Goal: Task Accomplishment & Management: Manage account settings

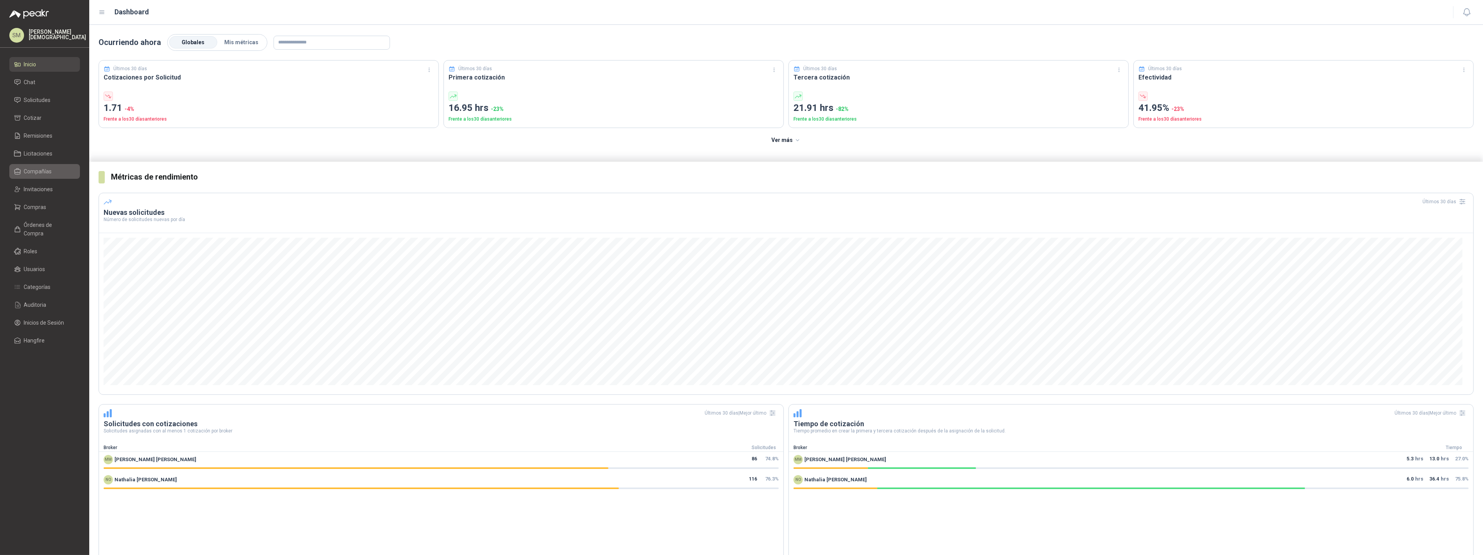
click at [46, 172] on span "Compañías" at bounding box center [38, 171] width 28 height 9
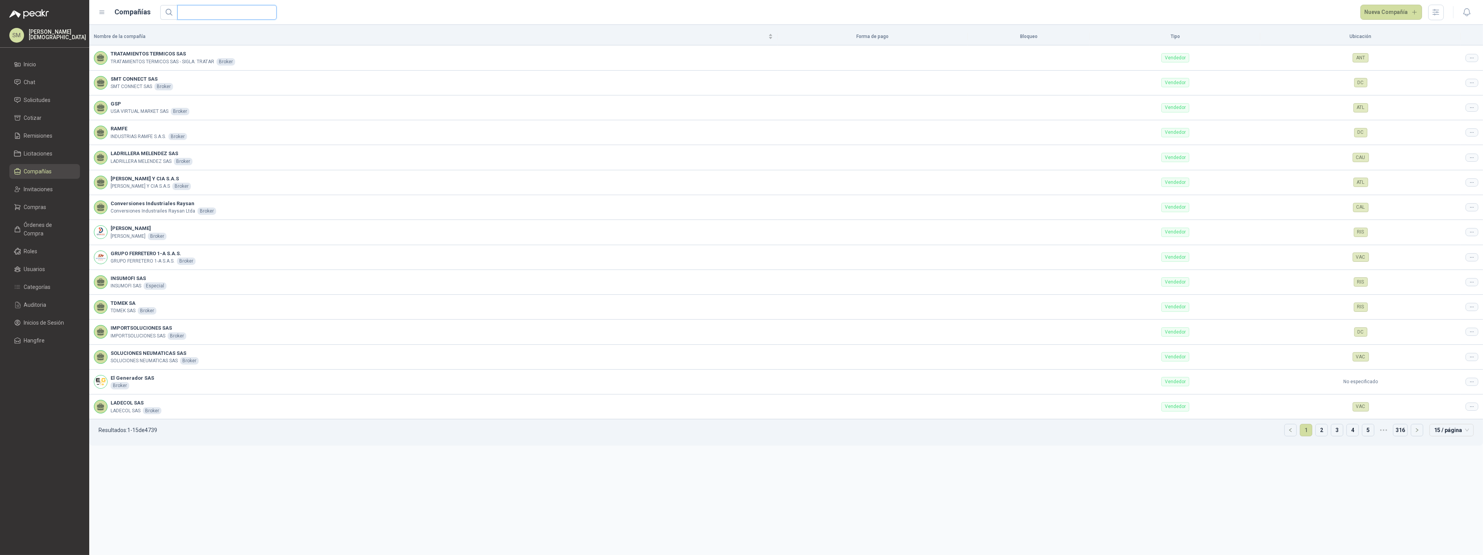
click at [236, 11] on input "text" at bounding box center [224, 12] width 84 height 14
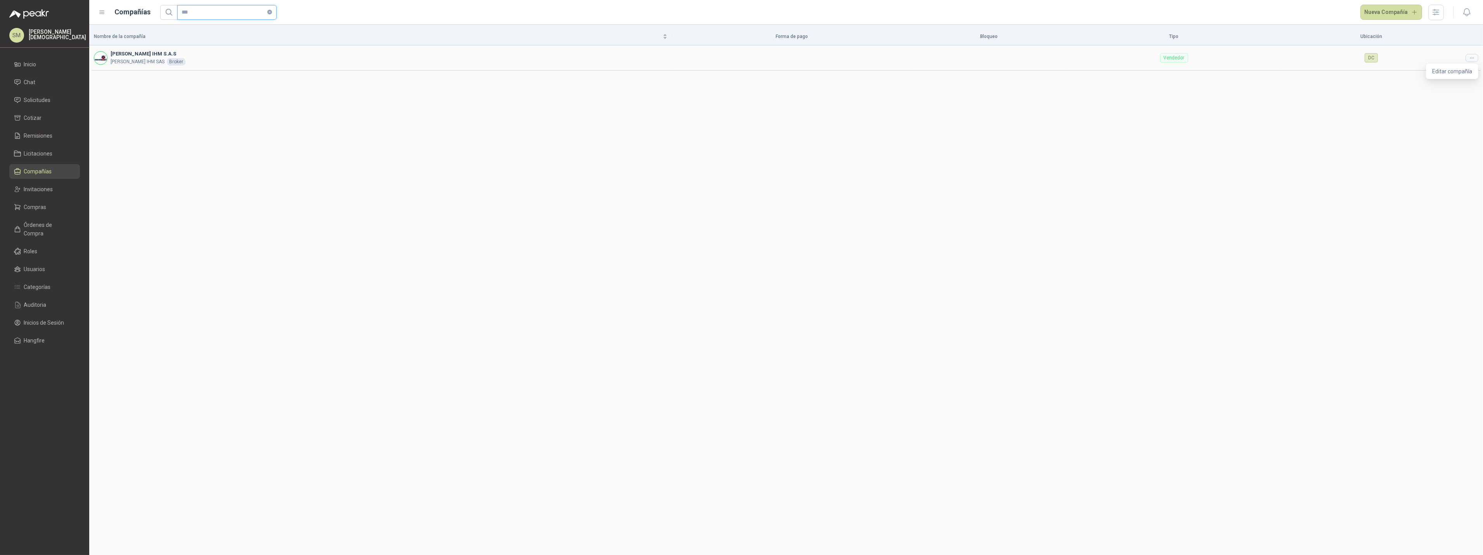
type input "***"
click at [1475, 59] on icon at bounding box center [1472, 58] width 6 height 6
click at [1457, 70] on span "Editar compañía" at bounding box center [1452, 71] width 40 height 9
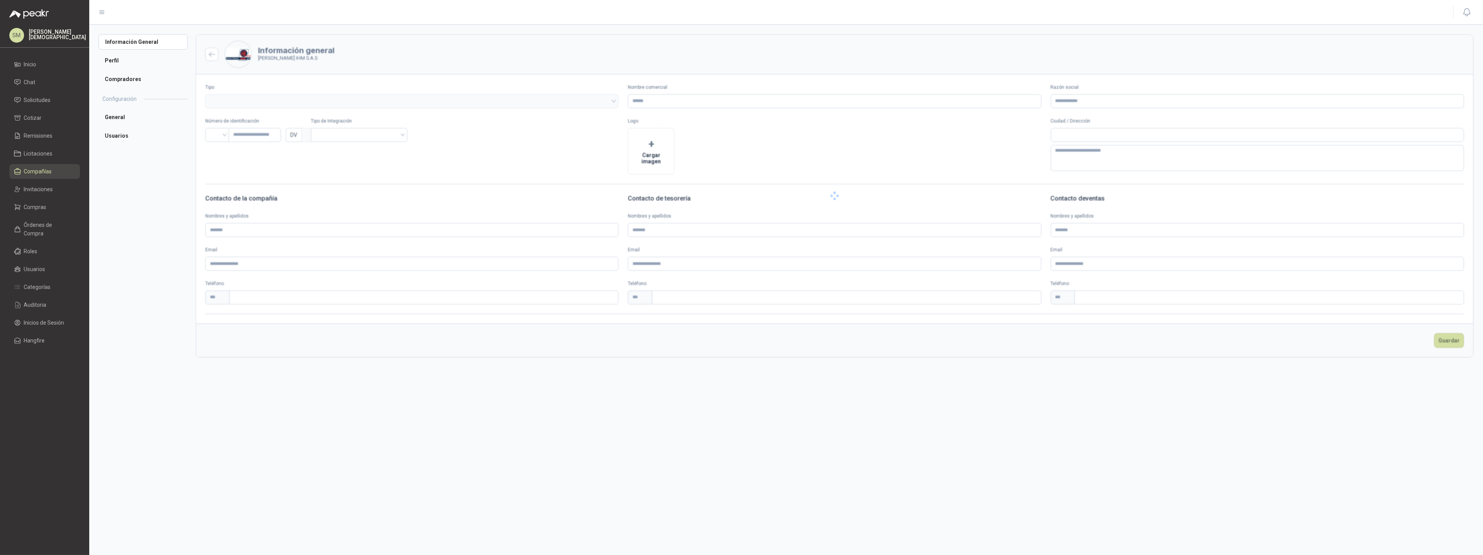
type input "**********"
type input "*********"
type input "*"
type textarea "**********"
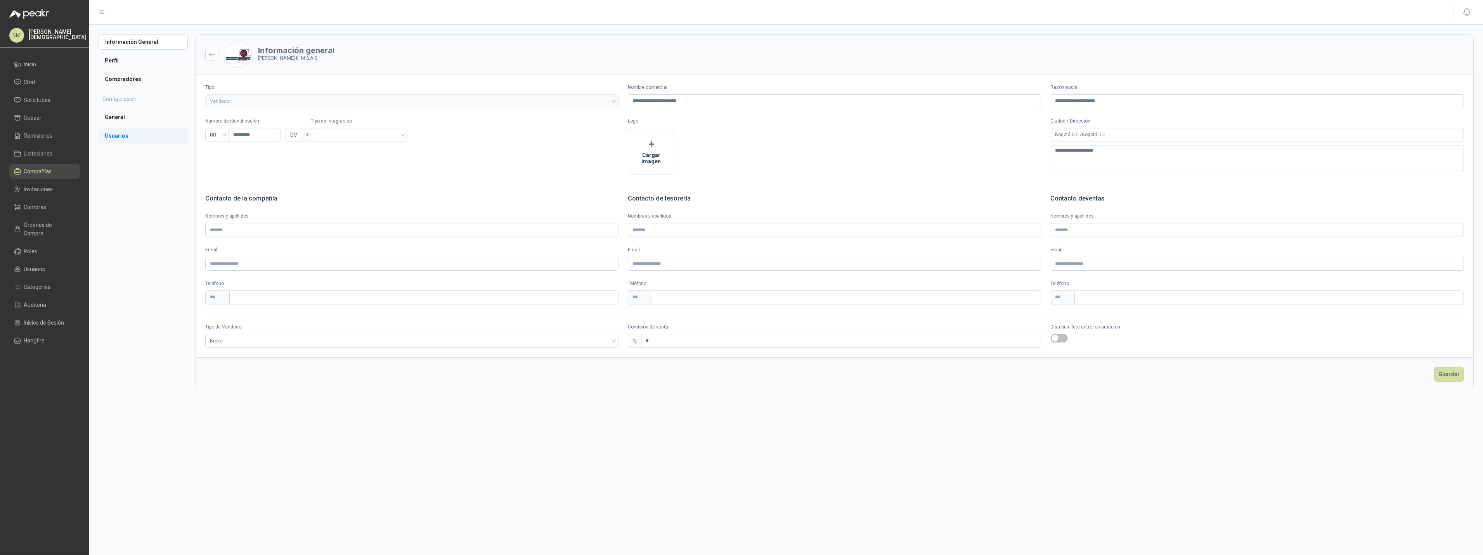
click at [147, 135] on li "Usuarios" at bounding box center [143, 136] width 89 height 16
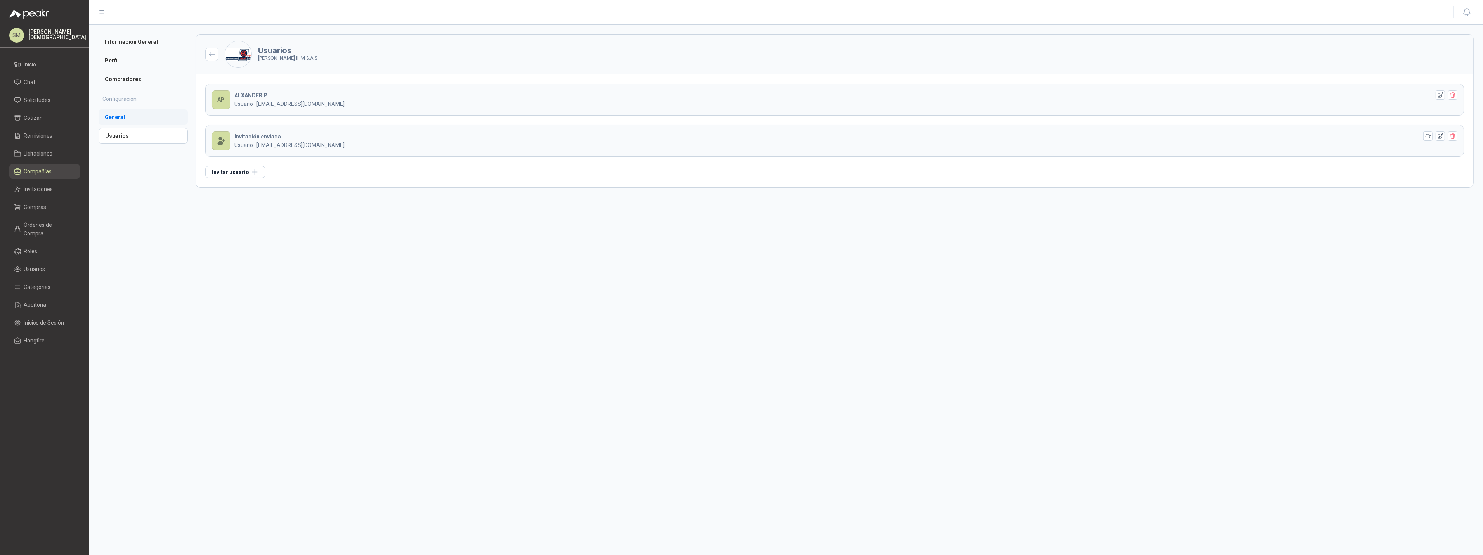
click at [123, 116] on li "General" at bounding box center [143, 117] width 89 height 16
click at [130, 65] on li "Perfil" at bounding box center [143, 61] width 89 height 16
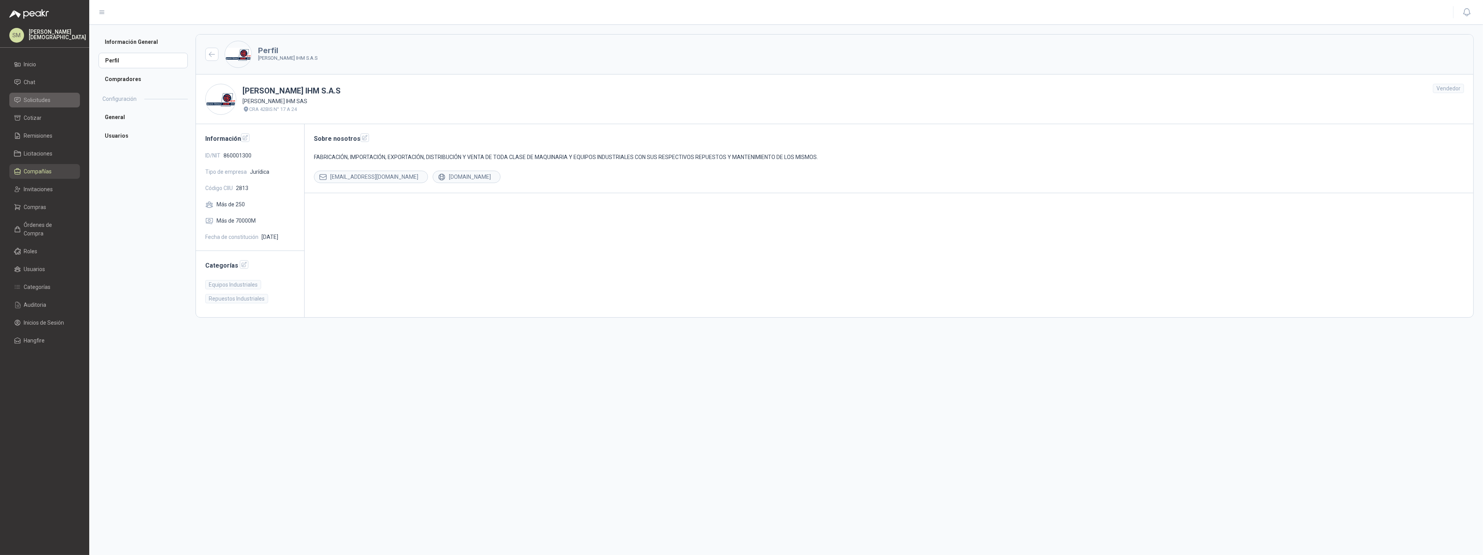
click at [37, 101] on span "Solicitudes" at bounding box center [37, 100] width 27 height 9
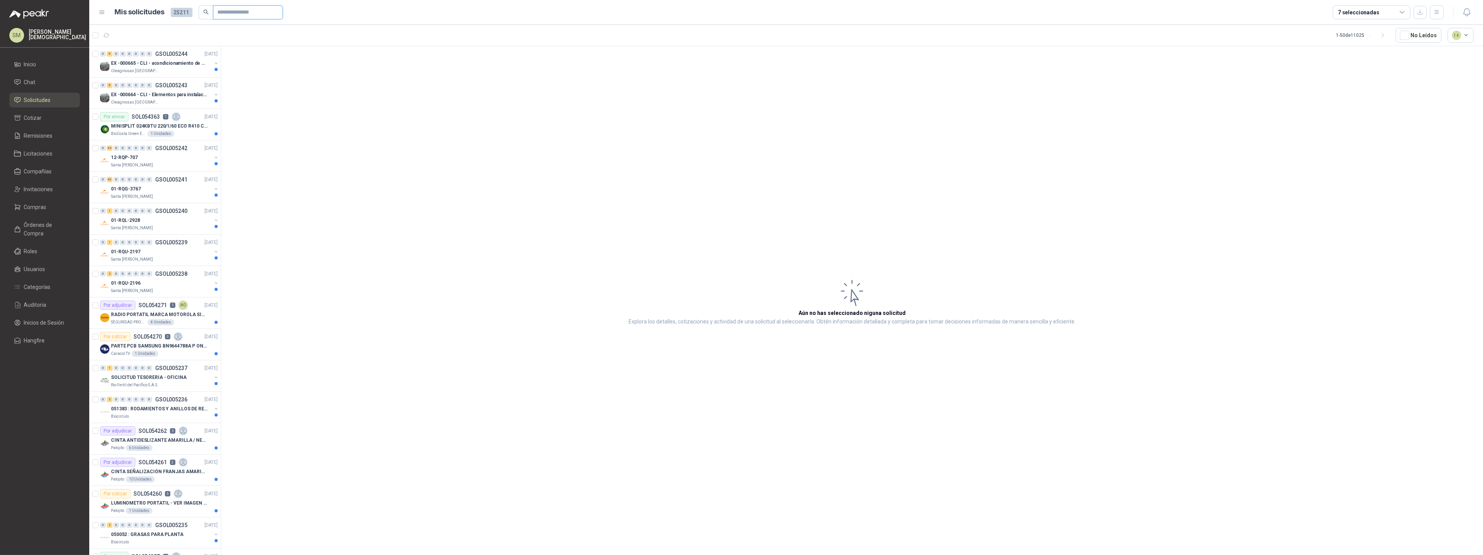
click at [238, 13] on input "text" at bounding box center [245, 12] width 54 height 13
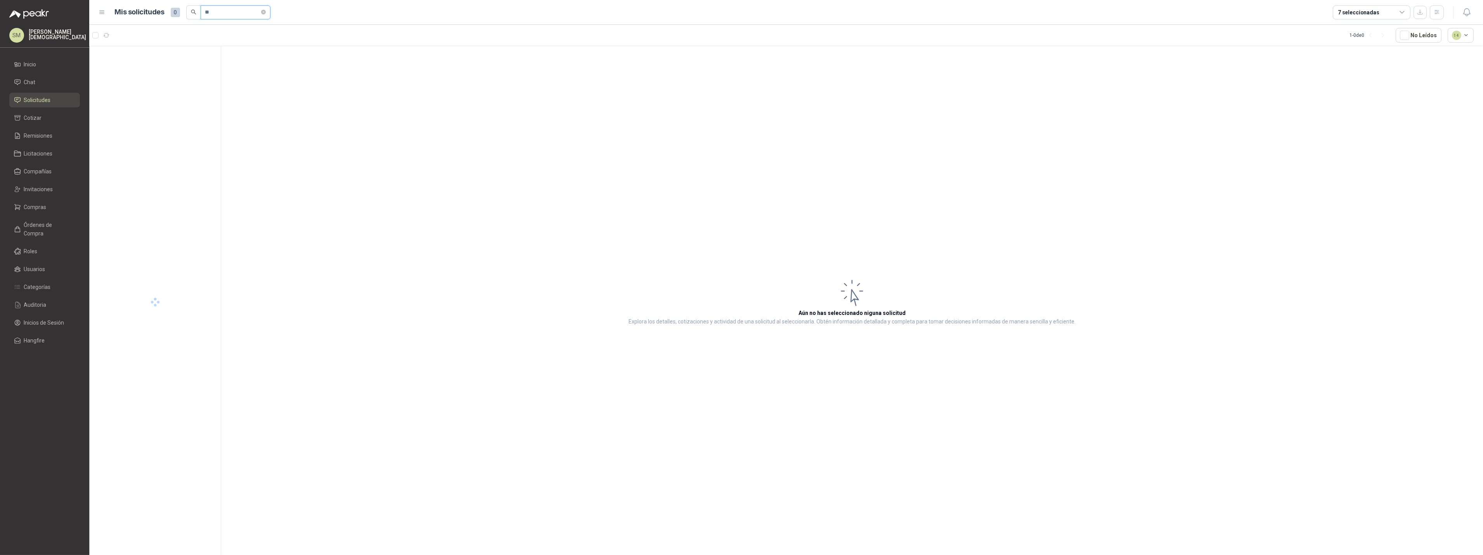
type input "*"
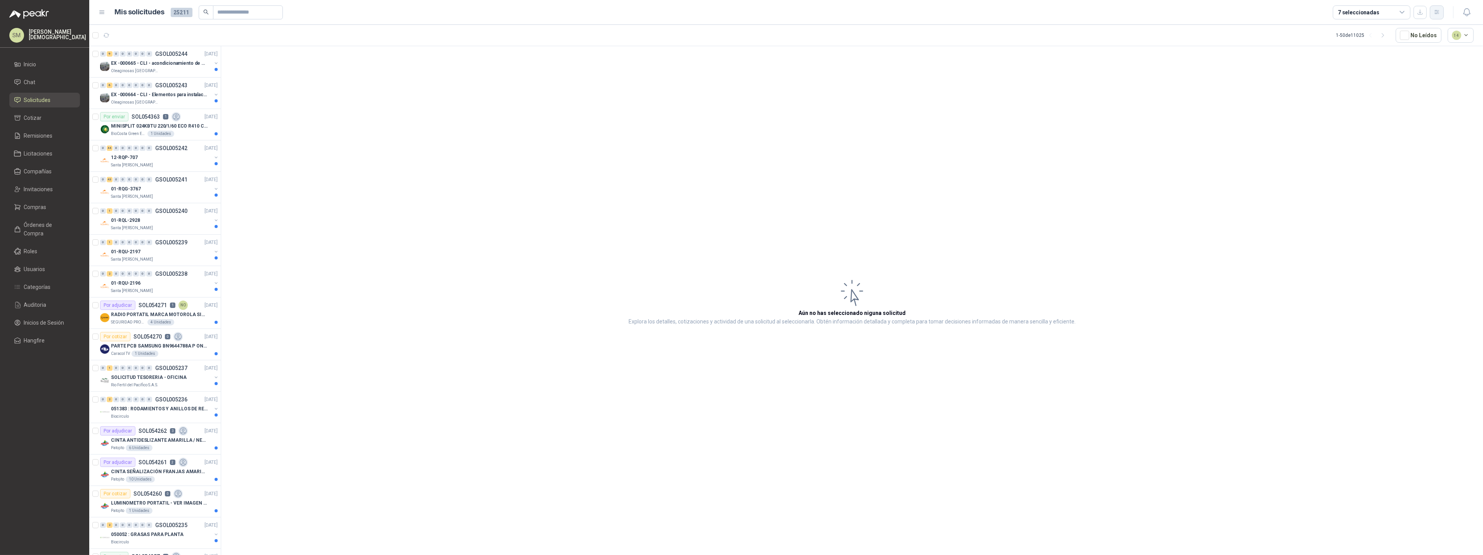
click at [1441, 11] on button "button" at bounding box center [1437, 12] width 14 height 14
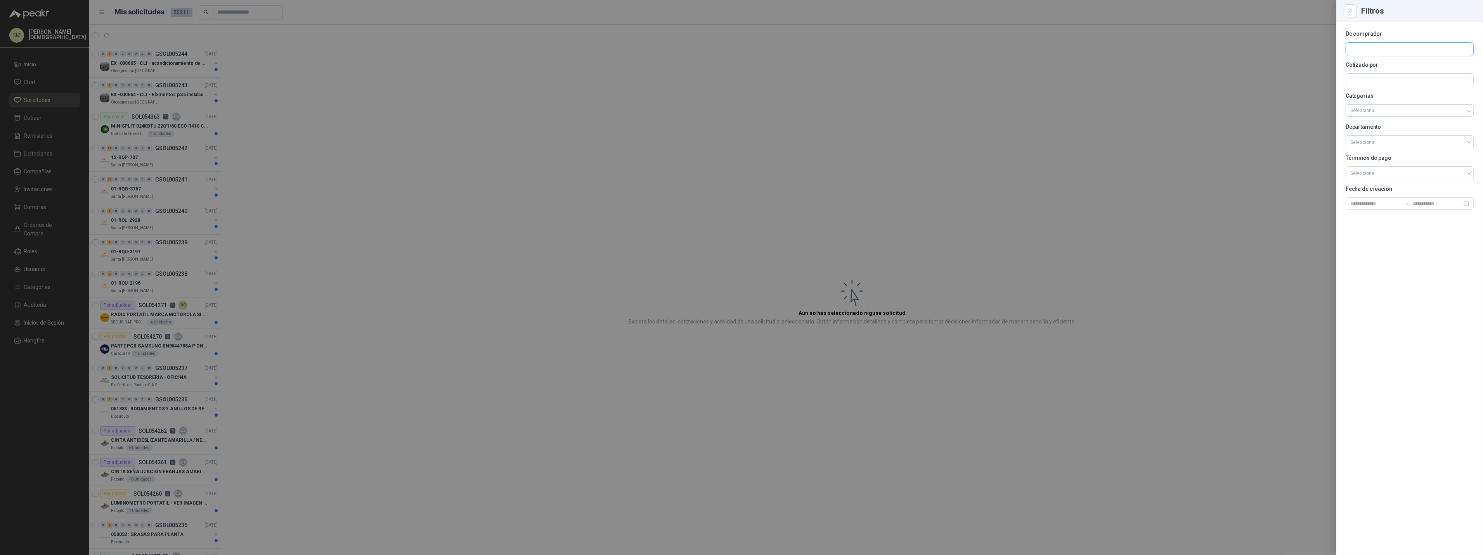
click at [1395, 51] on input "text" at bounding box center [1409, 49] width 127 height 13
type input "********"
click at [1386, 69] on span "Industrias Patojito SAS -" at bounding box center [1384, 70] width 40 height 4
click at [267, 71] on div at bounding box center [741, 277] width 1483 height 555
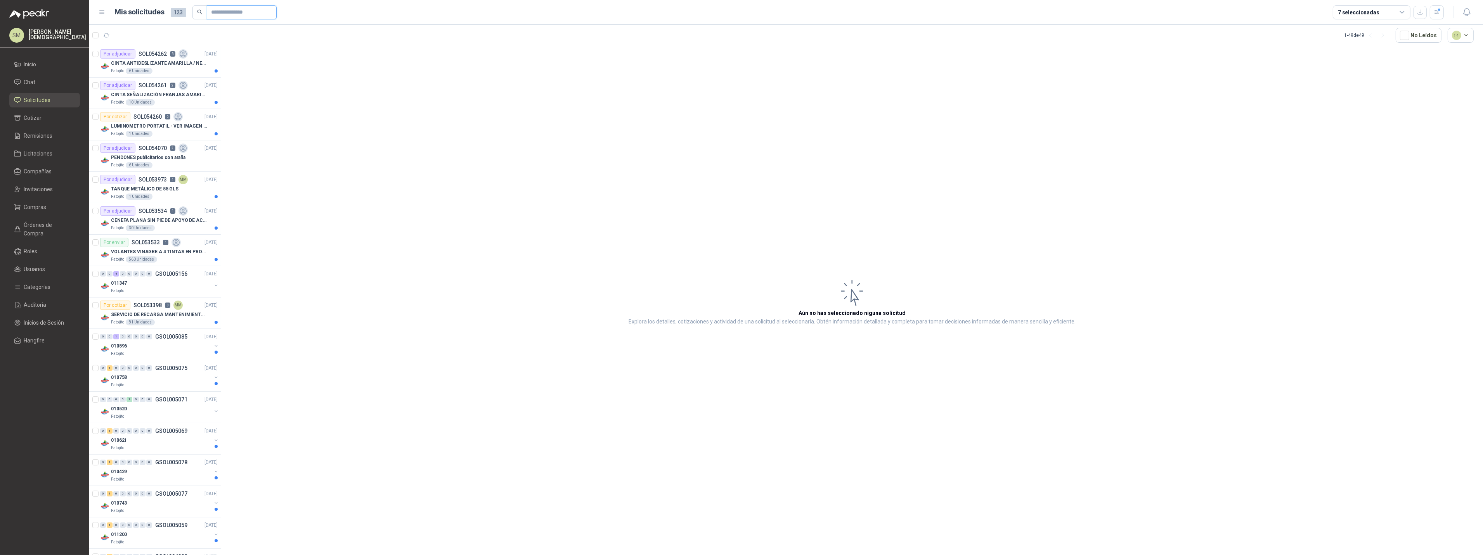
click at [234, 13] on input "text" at bounding box center [239, 12] width 54 height 13
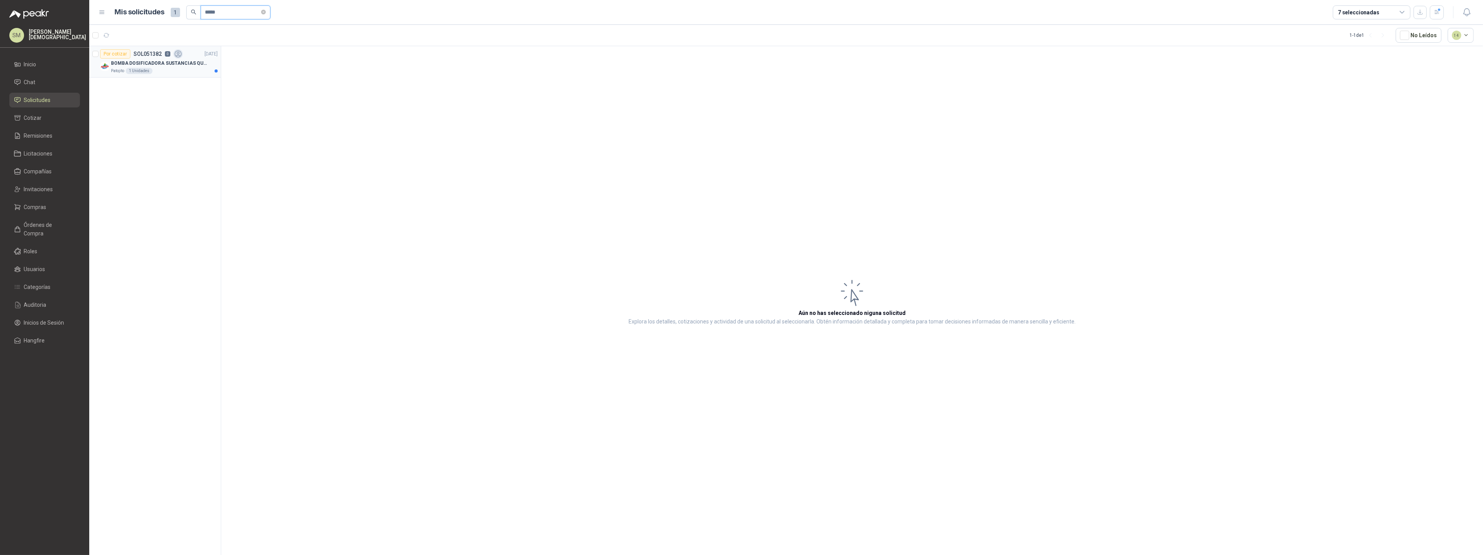
type input "*****"
click at [175, 66] on p "BOMBA DOSIFICADORA SUSTANCIAS QUIMICAS" at bounding box center [159, 63] width 97 height 7
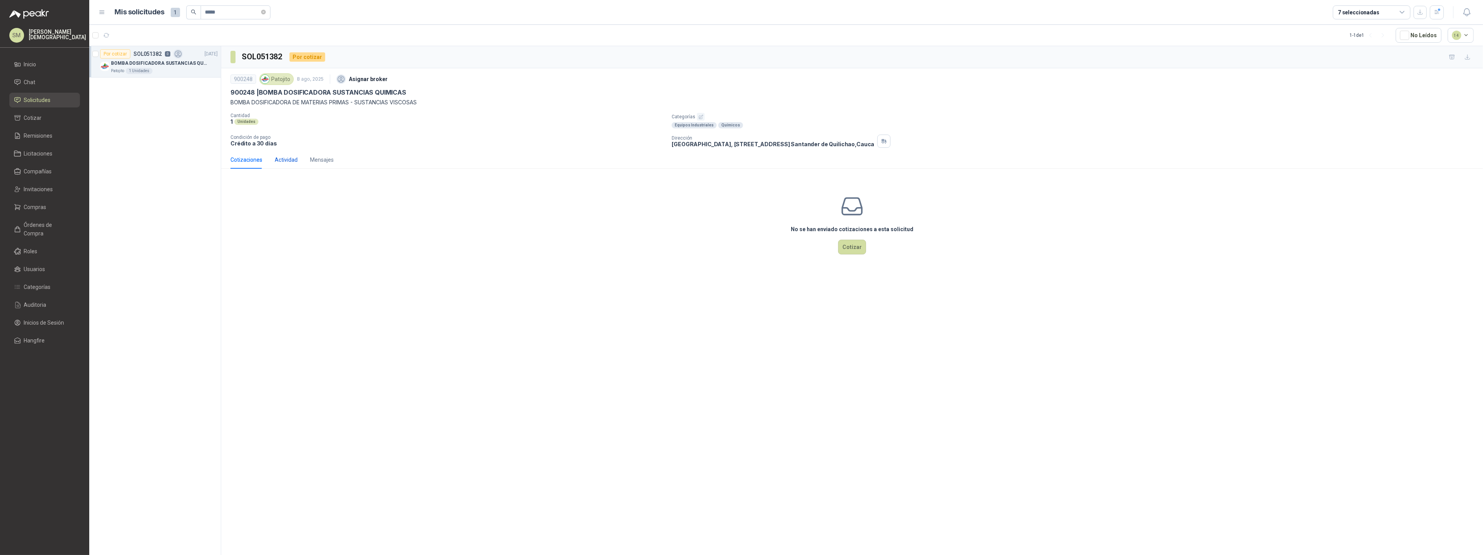
click at [291, 163] on div "Actividad" at bounding box center [286, 160] width 23 height 9
click at [700, 118] on icon "button" at bounding box center [701, 116] width 5 height 5
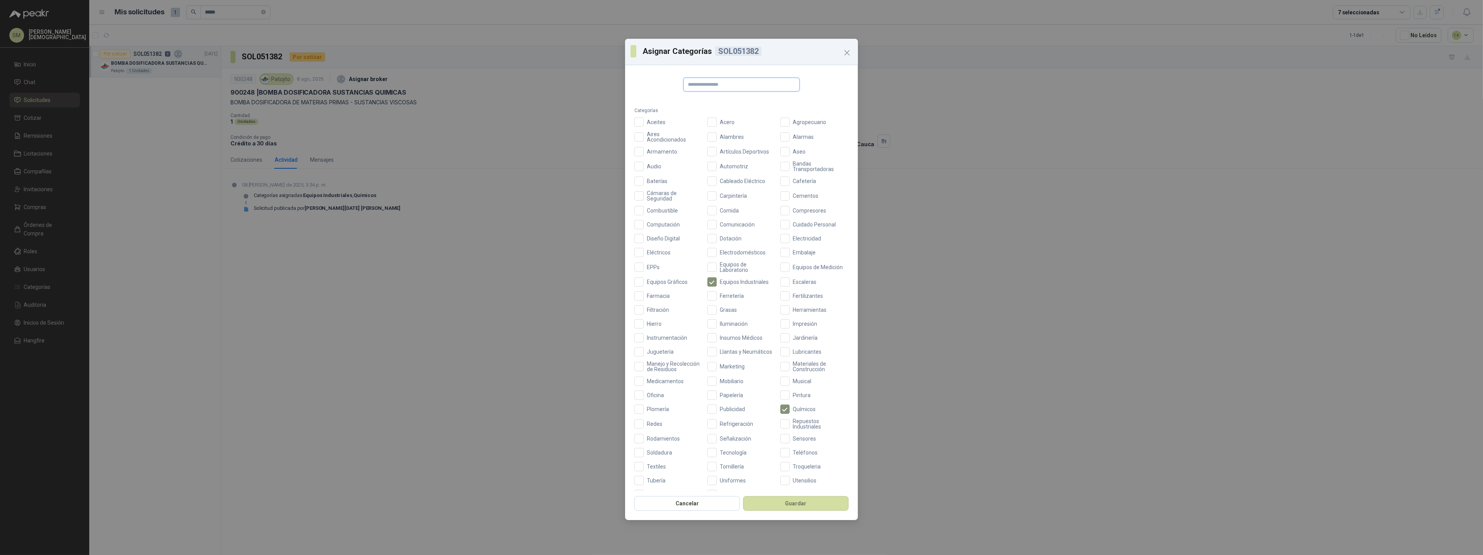
click at [721, 84] on input "text" at bounding box center [741, 85] width 116 height 14
click at [798, 506] on button "Guardar" at bounding box center [796, 503] width 106 height 15
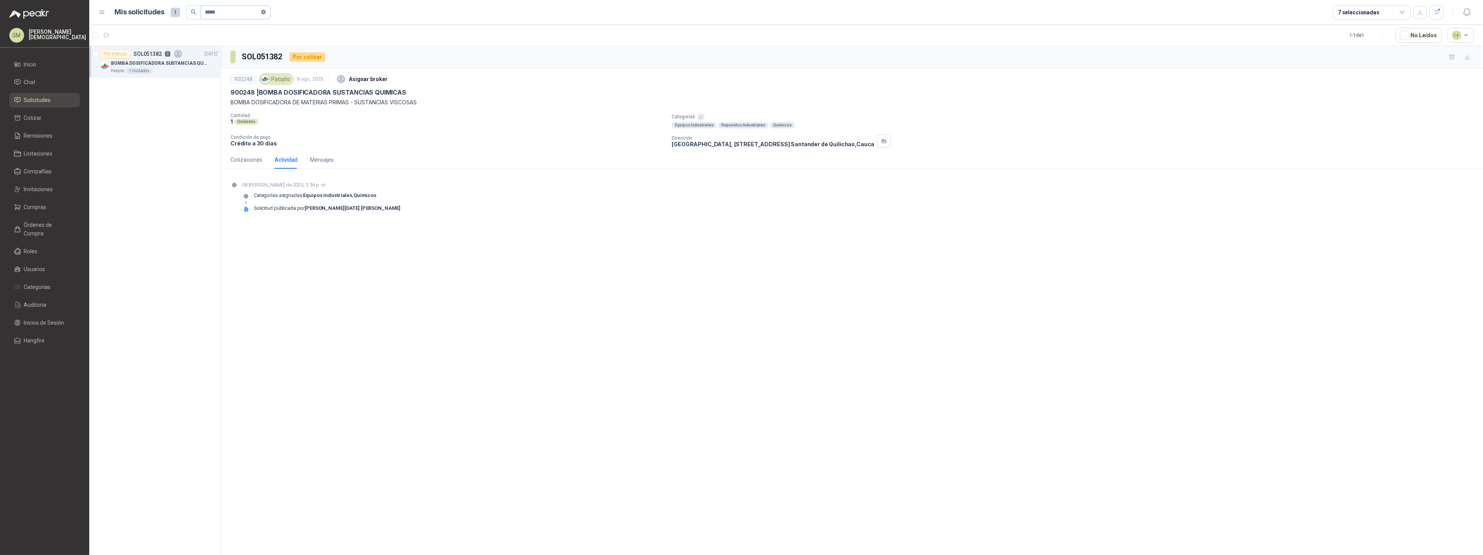
click at [264, 12] on icon "close-circle" at bounding box center [263, 12] width 5 height 5
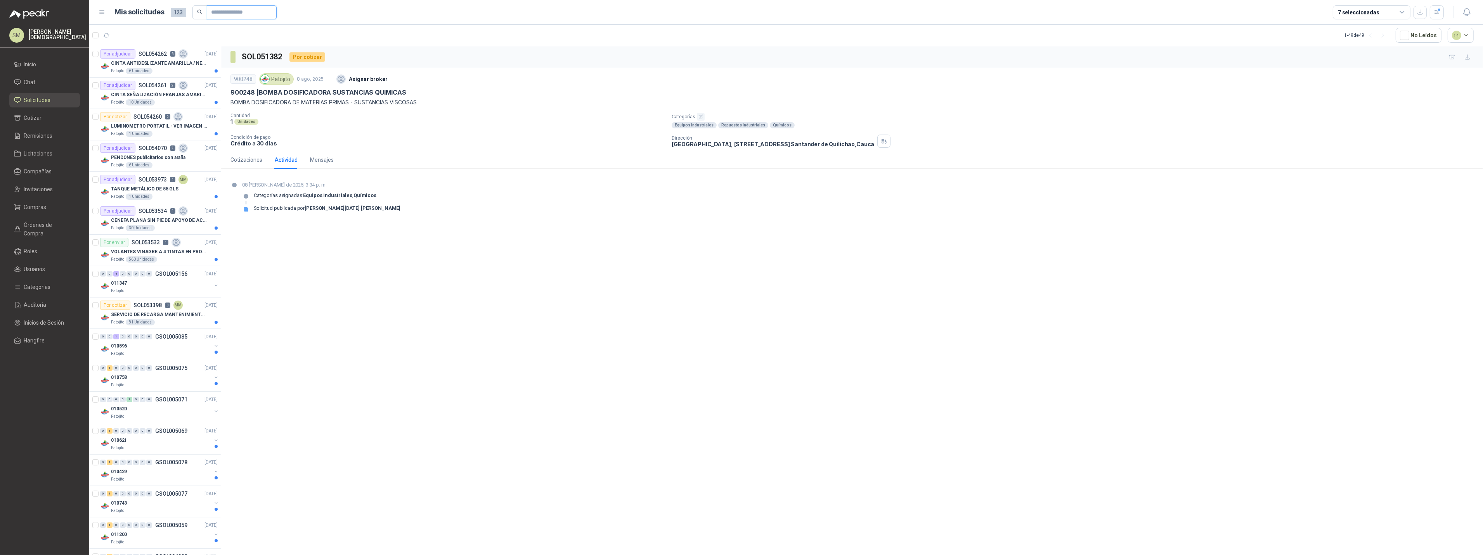
click at [231, 14] on input "text" at bounding box center [239, 12] width 54 height 13
click at [187, 318] on p "SERVICIO DE RECARGA MANTENIMIENTO Y PRESTAMOS DE EXTINTORES" at bounding box center [159, 314] width 97 height 7
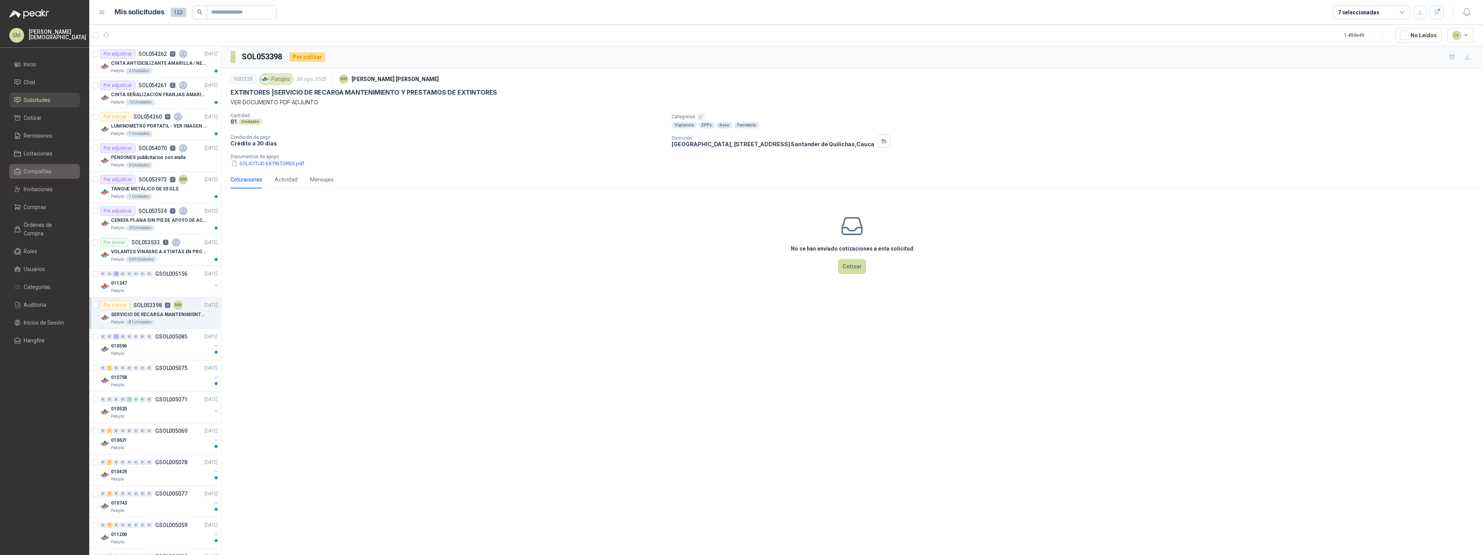
click at [39, 170] on span "Compañías" at bounding box center [38, 171] width 28 height 9
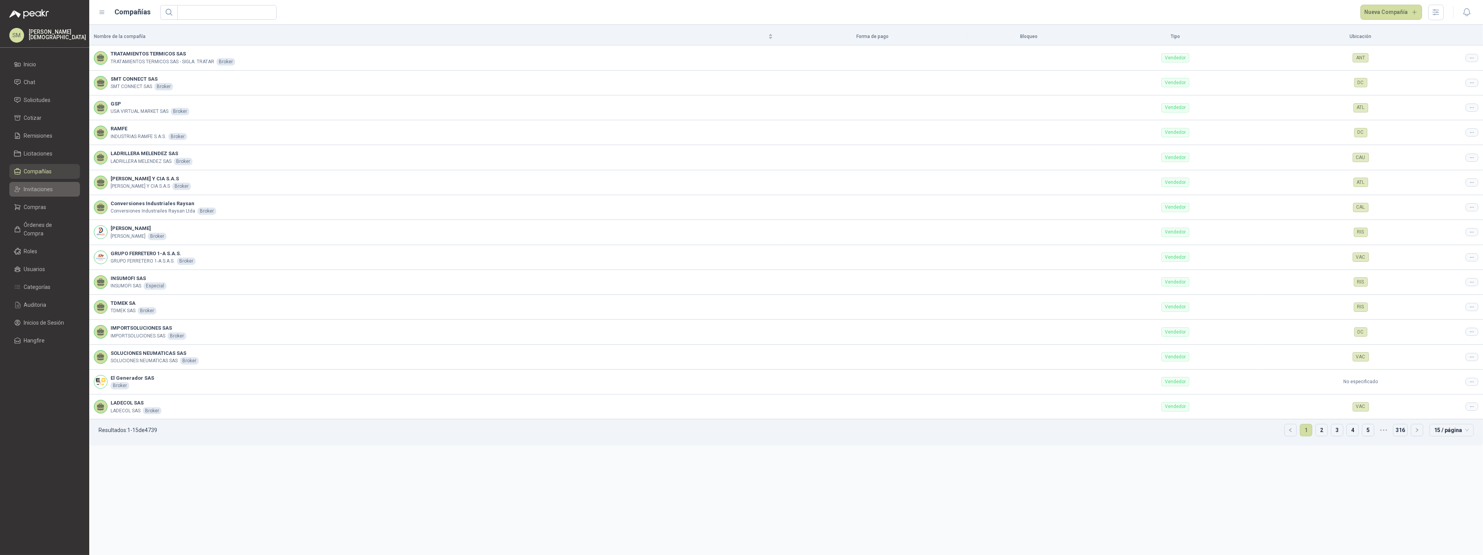
click at [42, 192] on span "Invitaciones" at bounding box center [38, 189] width 29 height 9
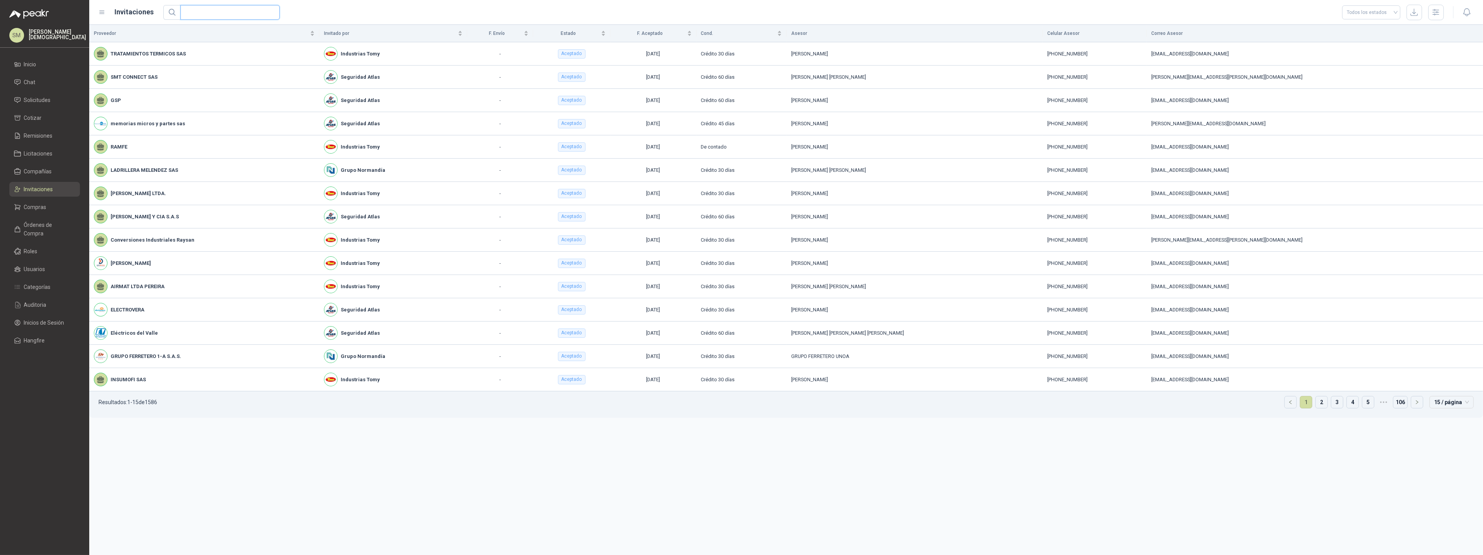
click at [215, 12] on input "text" at bounding box center [227, 12] width 84 height 14
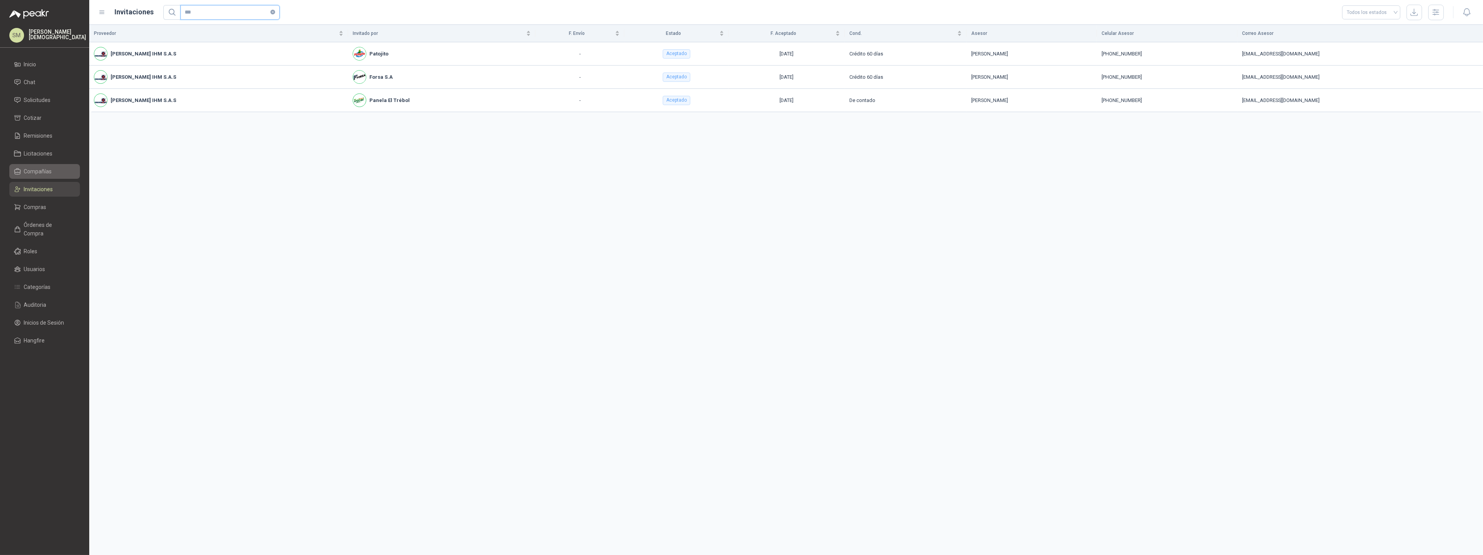
type input "***"
click at [46, 167] on span "Compañías" at bounding box center [38, 171] width 28 height 9
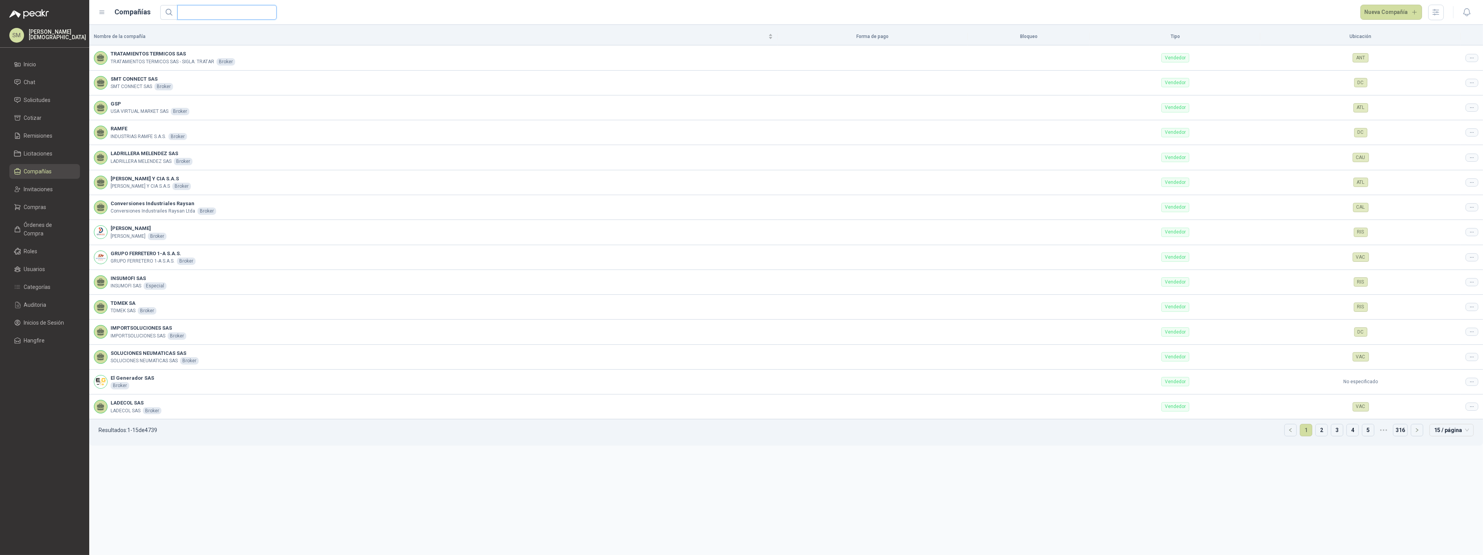
click at [207, 15] on input "text" at bounding box center [224, 12] width 84 height 14
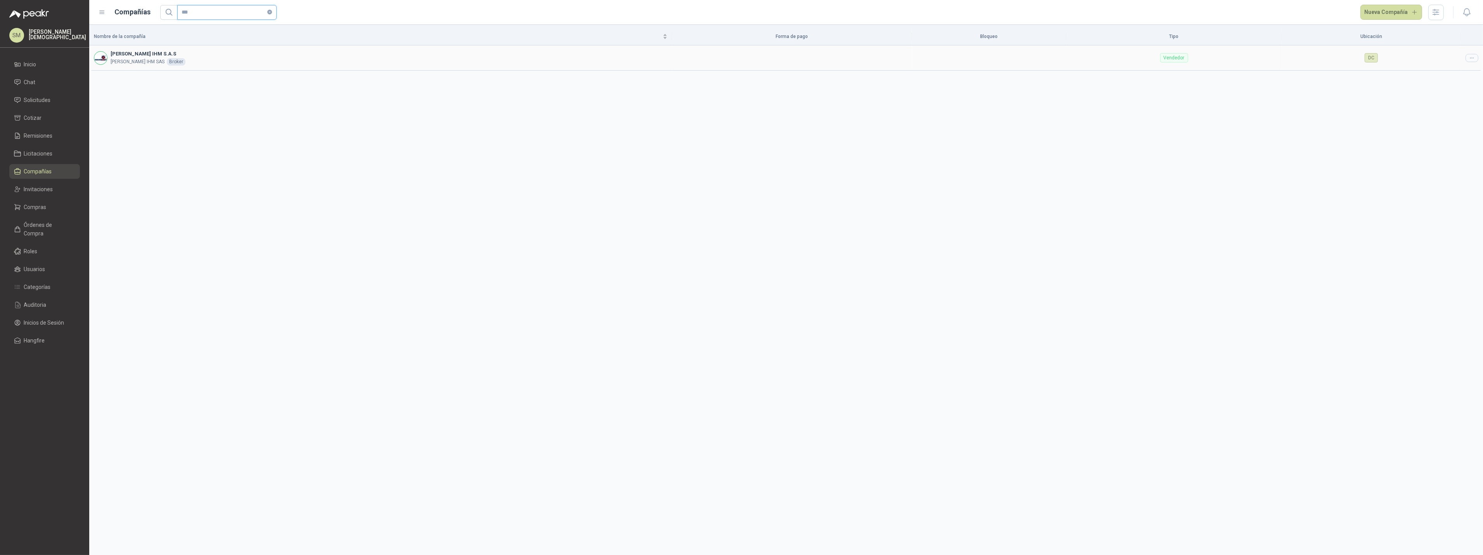
type input "***"
click at [1467, 59] on div at bounding box center [1472, 58] width 13 height 8
click at [1459, 68] on span "Editar compañía" at bounding box center [1452, 71] width 40 height 9
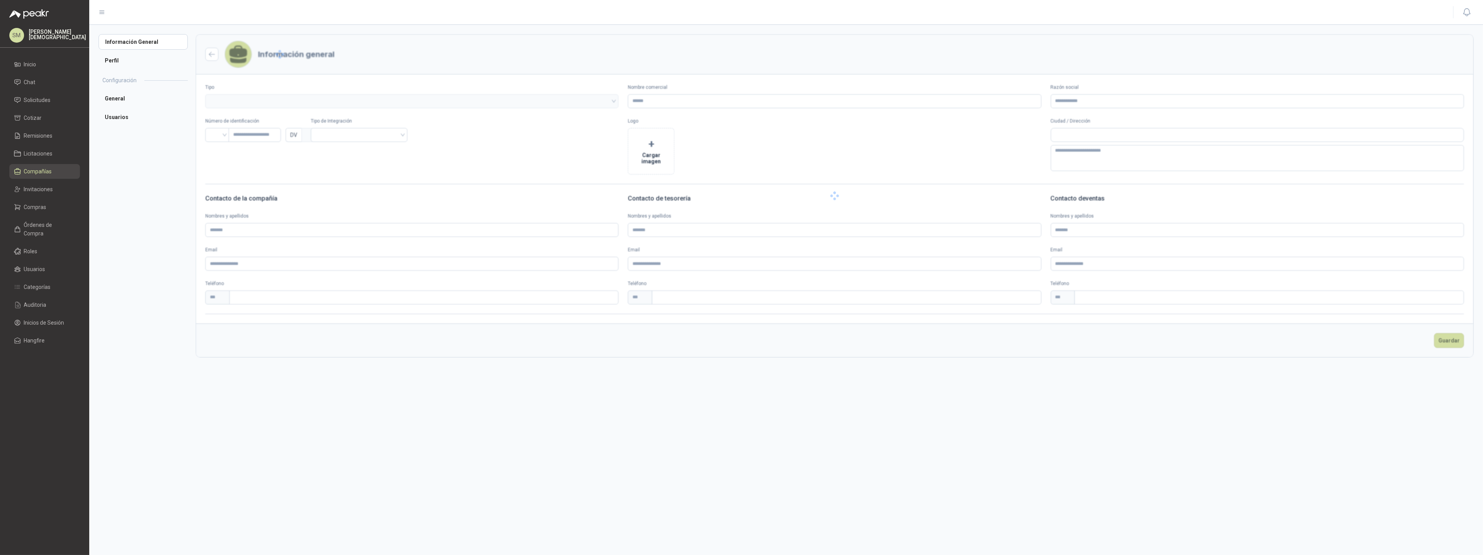
type input "**********"
type input "*********"
type input "*"
type textarea "**********"
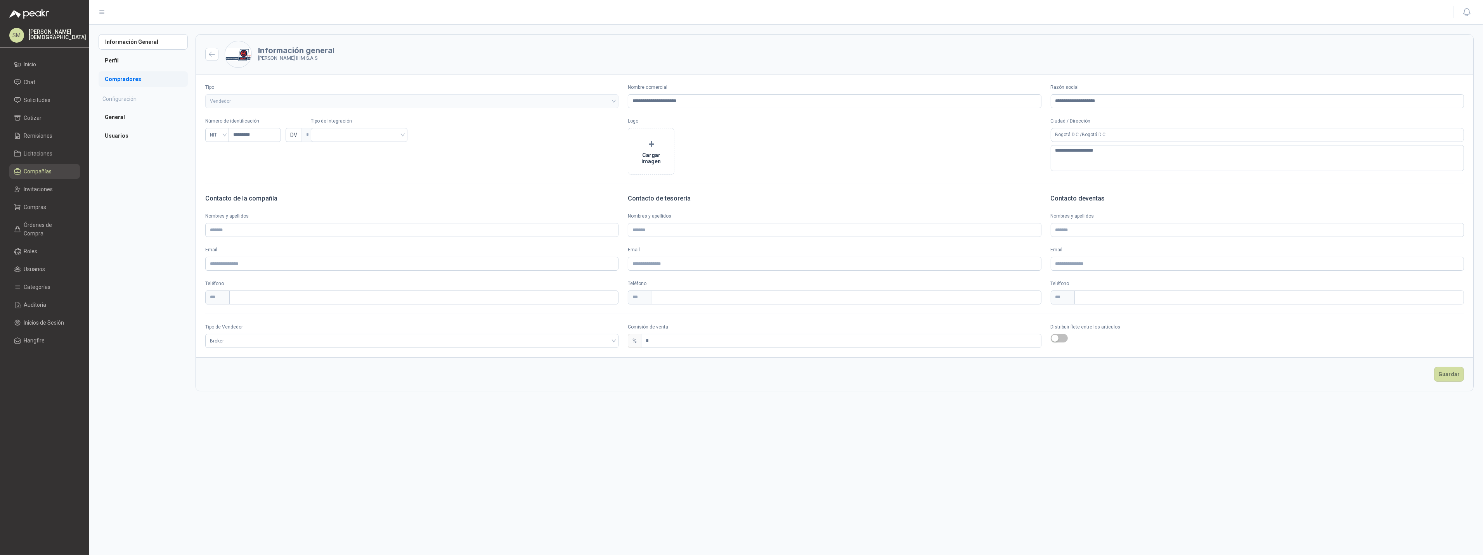
click at [118, 81] on li "Compradores" at bounding box center [143, 79] width 89 height 16
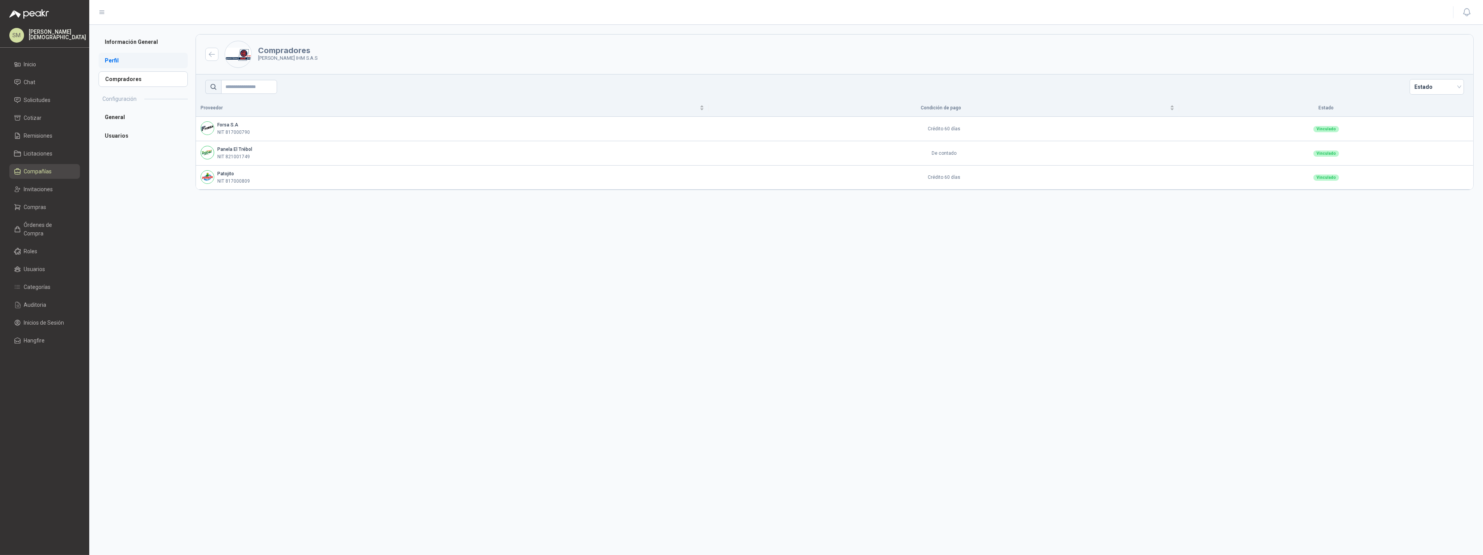
click at [128, 65] on li "Perfil" at bounding box center [143, 61] width 89 height 16
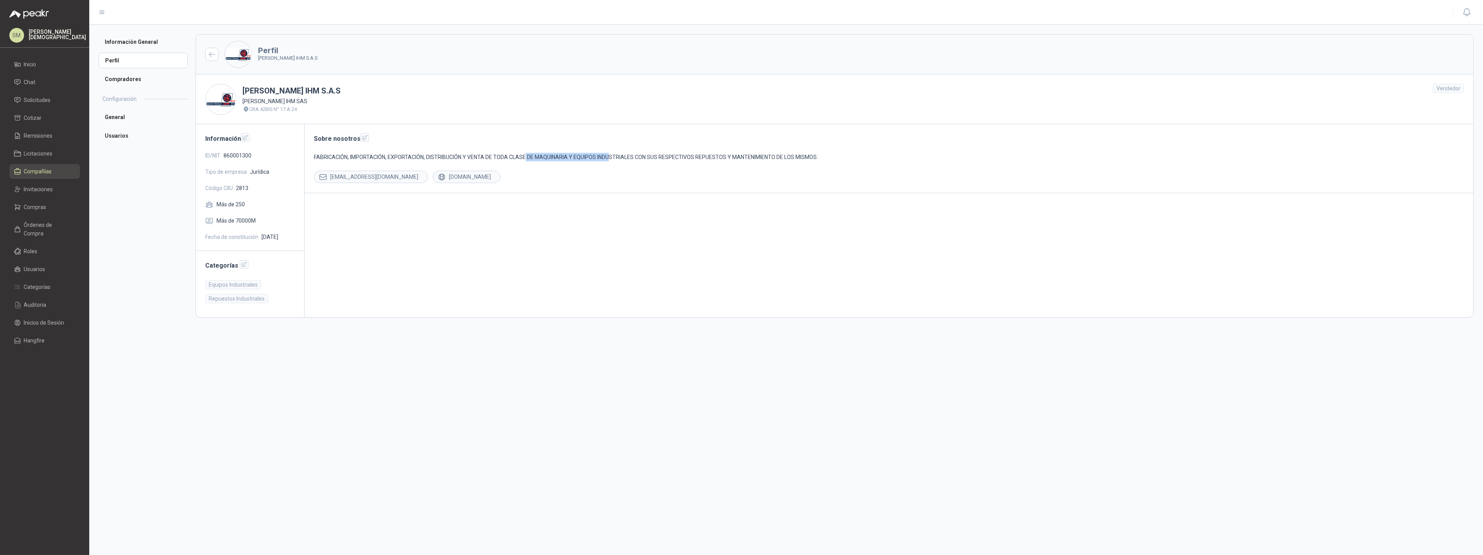
drag, startPoint x: 528, startPoint y: 159, endPoint x: 623, endPoint y: 157, distance: 95.1
click at [612, 158] on p "FABRICACIÓN, IMPORTACIÓN, EXPORTACIÓN, DISTRIBUCIÓN Y VENTA DE TODA CLASE DE MA…" at bounding box center [889, 157] width 1150 height 9
click at [634, 157] on p "FABRICACIÓN, IMPORTACIÓN, EXPORTACIÓN, DISTRIBUCIÓN Y VENTA DE TODA CLASE DE MA…" at bounding box center [889, 157] width 1150 height 9
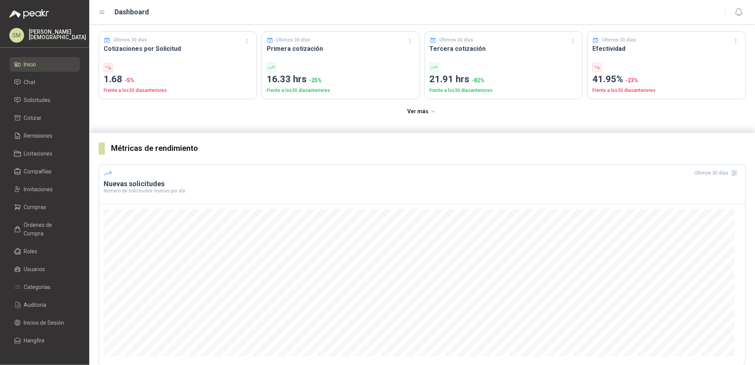
scroll to position [68, 0]
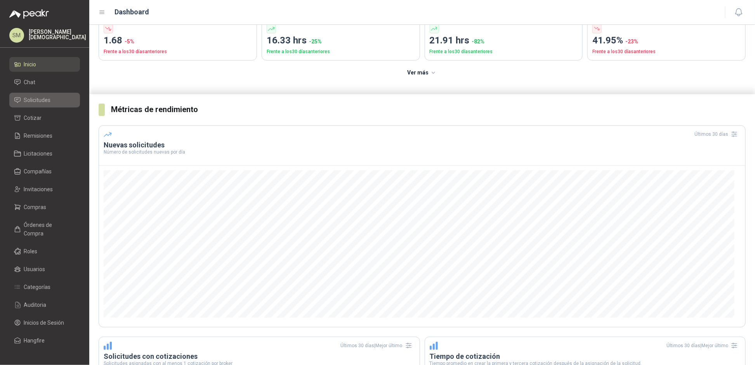
click at [54, 102] on li "Solicitudes" at bounding box center [44, 100] width 61 height 9
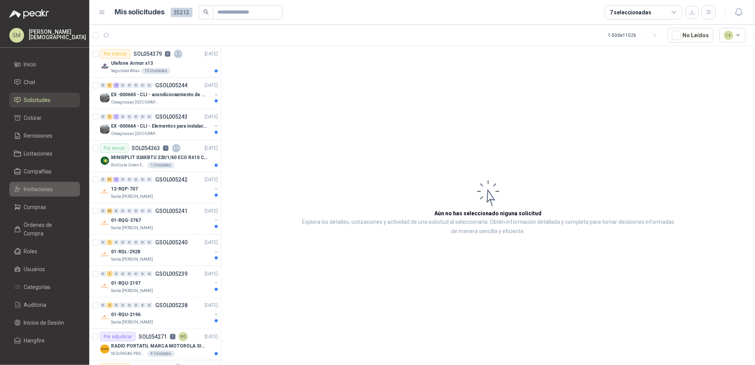
click at [43, 186] on span "Invitaciones" at bounding box center [38, 189] width 29 height 9
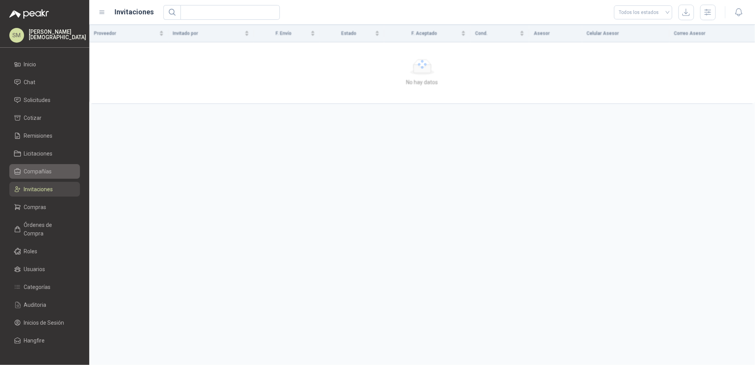
click at [43, 174] on span "Compañías" at bounding box center [38, 171] width 28 height 9
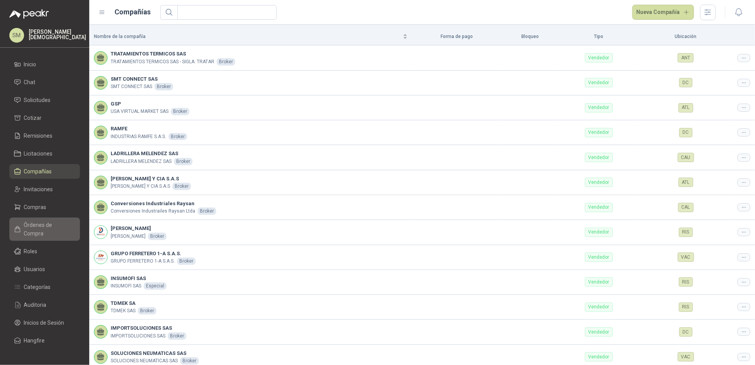
click at [41, 222] on span "Órdenes de Compra" at bounding box center [48, 229] width 49 height 17
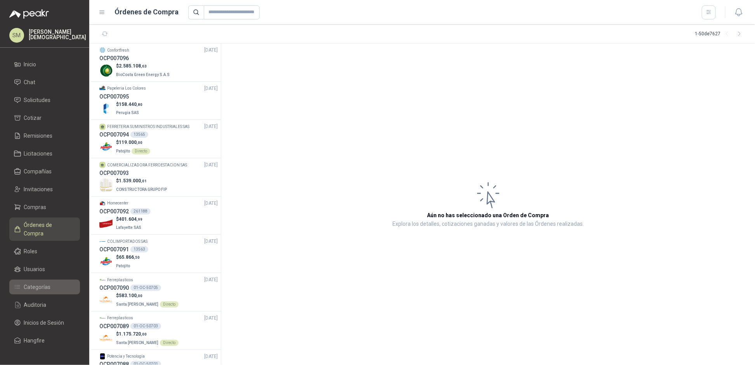
click at [43, 285] on link "Categorías" at bounding box center [44, 287] width 71 height 15
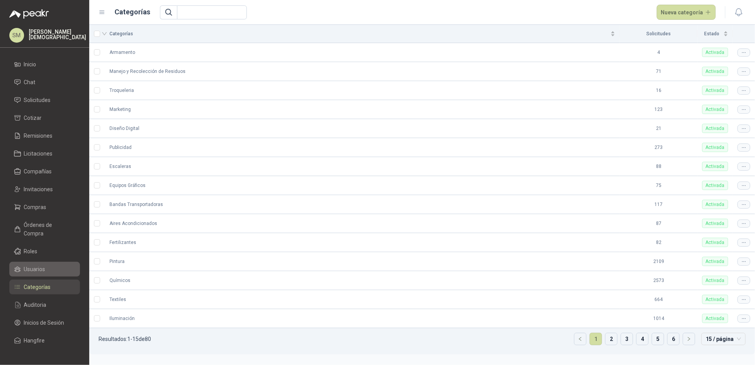
click at [38, 265] on link "Usuarios" at bounding box center [44, 269] width 71 height 15
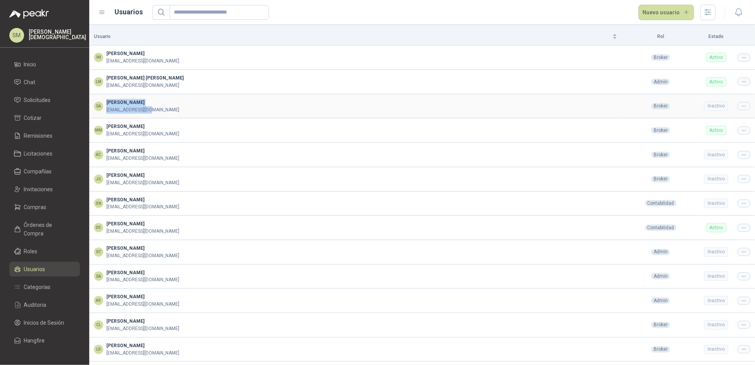
drag, startPoint x: 107, startPoint y: 102, endPoint x: 163, endPoint y: 115, distance: 57.1
click at [163, 115] on td "DA [PERSON_NAME] [EMAIL_ADDRESS][DOMAIN_NAME] Invitado" at bounding box center [355, 106] width 532 height 24
click at [170, 110] on div "DA [PERSON_NAME] [EMAIL_ADDRESS][DOMAIN_NAME] Invitado" at bounding box center [355, 106] width 523 height 15
click at [44, 205] on span "Compras" at bounding box center [35, 207] width 23 height 9
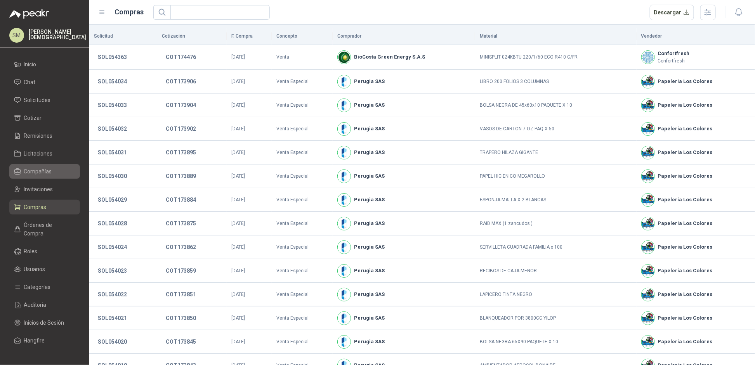
click at [48, 168] on span "Compañías" at bounding box center [38, 171] width 28 height 9
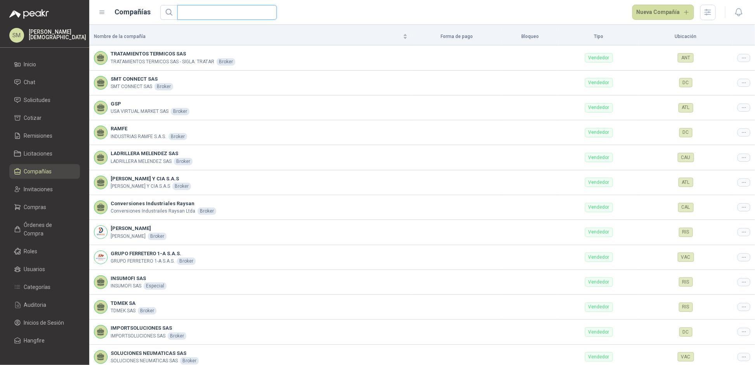
click at [215, 11] on input "text" at bounding box center [224, 12] width 84 height 14
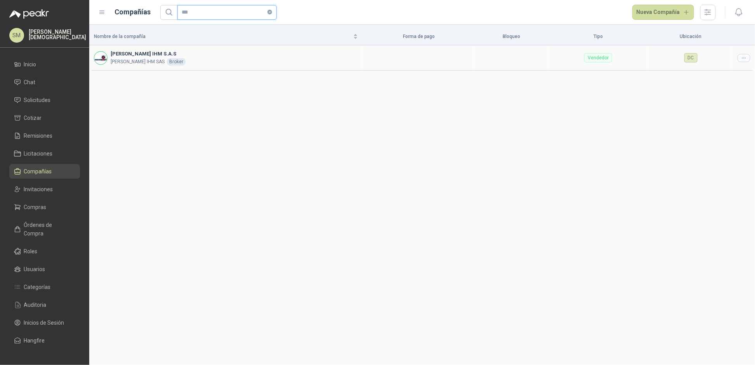
type input "***"
click at [743, 58] on icon at bounding box center [744, 58] width 6 height 6
click at [734, 70] on span "Editar compañía" at bounding box center [724, 71] width 40 height 9
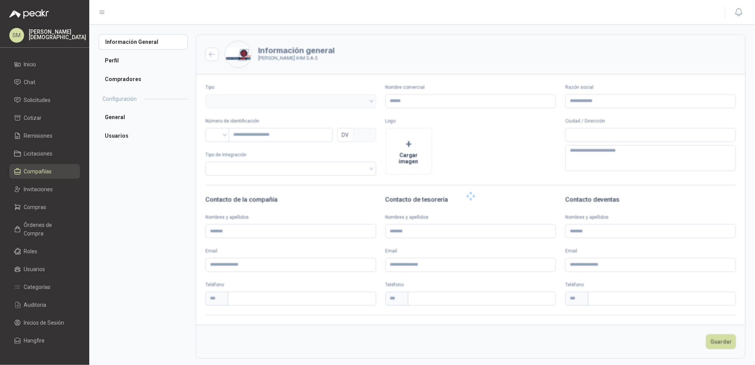
type input "**********"
type input "*********"
type input "*"
type textarea "**********"
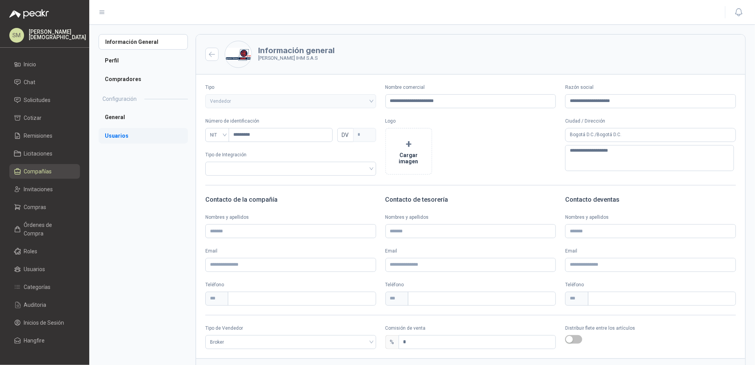
click at [138, 135] on li "Usuarios" at bounding box center [143, 136] width 89 height 16
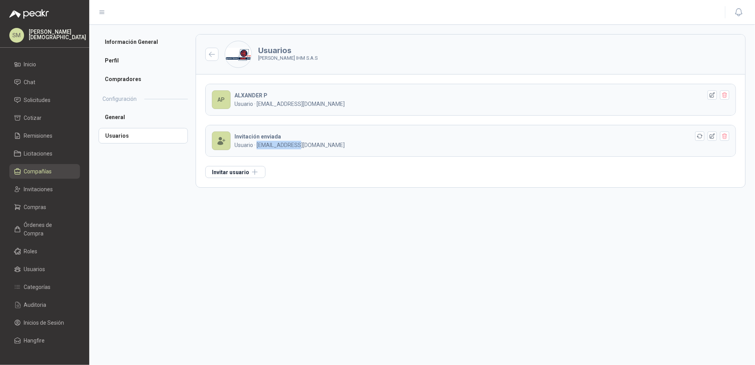
drag, startPoint x: 258, startPoint y: 146, endPoint x: 294, endPoint y: 148, distance: 36.1
click at [294, 148] on p "Usuario · [EMAIL_ADDRESS][DOMAIN_NAME]" at bounding box center [468, 145] width 468 height 9
drag, startPoint x: 324, startPoint y: 143, endPoint x: 258, endPoint y: 143, distance: 66.0
click at [258, 143] on p "Usuario · [EMAIL_ADDRESS][DOMAIN_NAME]" at bounding box center [468, 145] width 468 height 9
click at [358, 154] on header "Invitación enviada Usuario · [EMAIL_ADDRESS][DOMAIN_NAME]" at bounding box center [471, 140] width 530 height 31
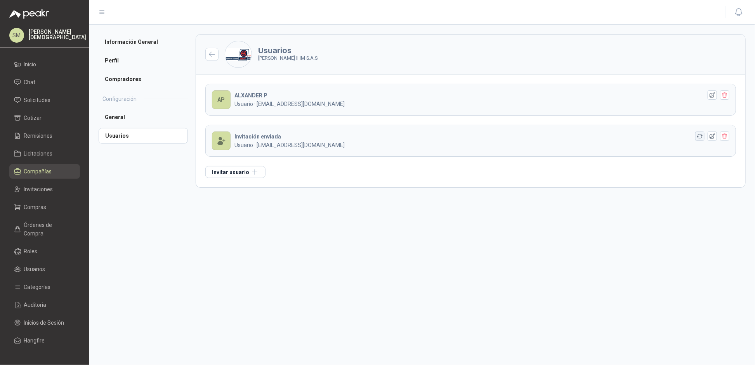
click at [700, 137] on icon "button" at bounding box center [700, 136] width 7 height 7
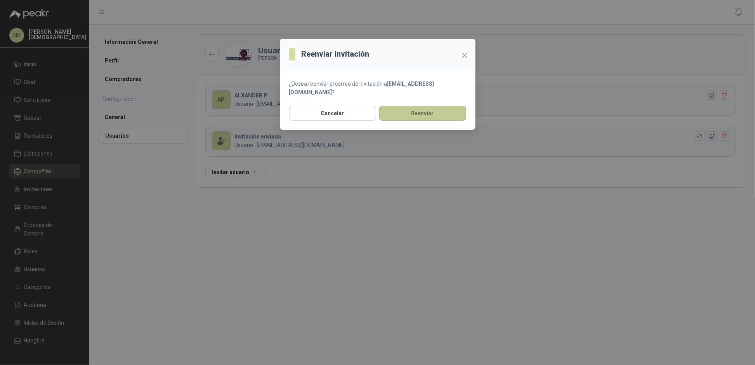
click at [431, 107] on button "Reenviar" at bounding box center [422, 113] width 87 height 15
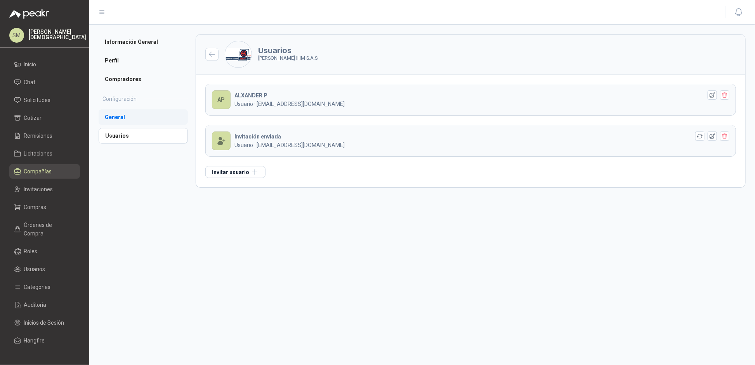
click at [126, 117] on li "General" at bounding box center [143, 117] width 89 height 16
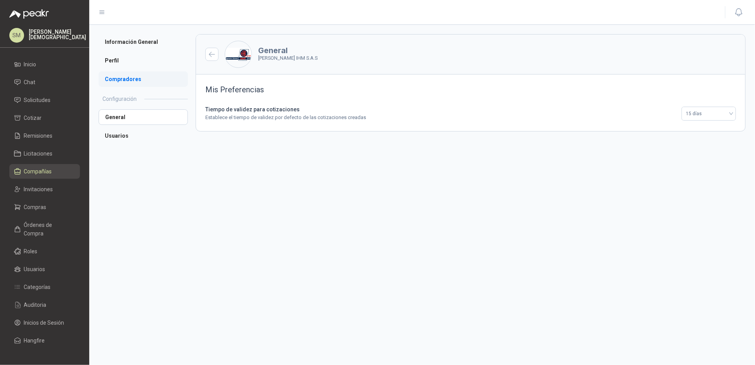
click at [142, 79] on li "Compradores" at bounding box center [143, 79] width 89 height 16
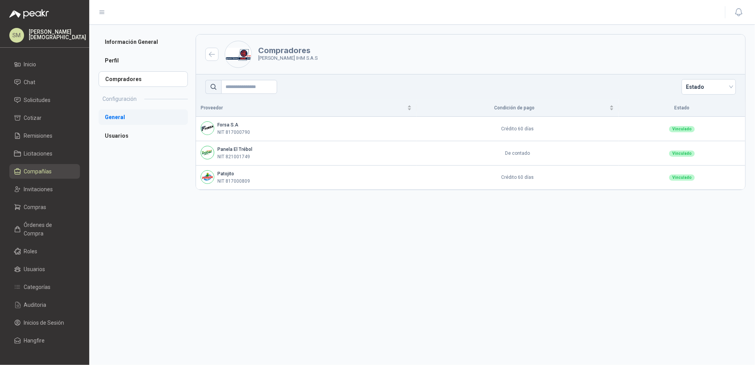
click at [129, 116] on li "General" at bounding box center [143, 117] width 89 height 16
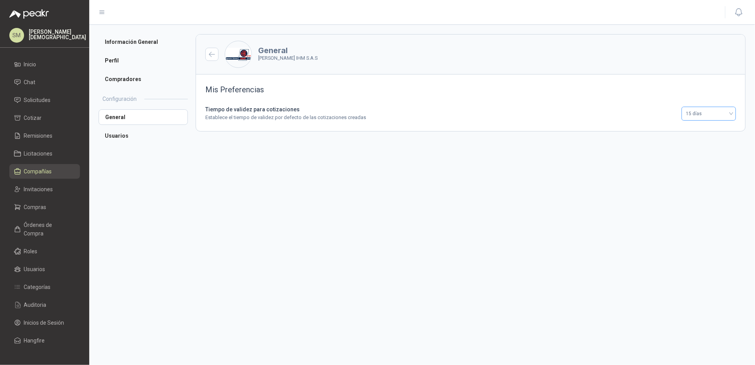
click at [730, 112] on span "15 días" at bounding box center [708, 114] width 45 height 12
click at [607, 160] on section "General [PERSON_NAME] IHM S.A.S Mis Preferencias Tiempo de validez para cotizac…" at bounding box center [471, 195] width 550 height 322
click at [140, 79] on li "Compradores" at bounding box center [143, 79] width 89 height 16
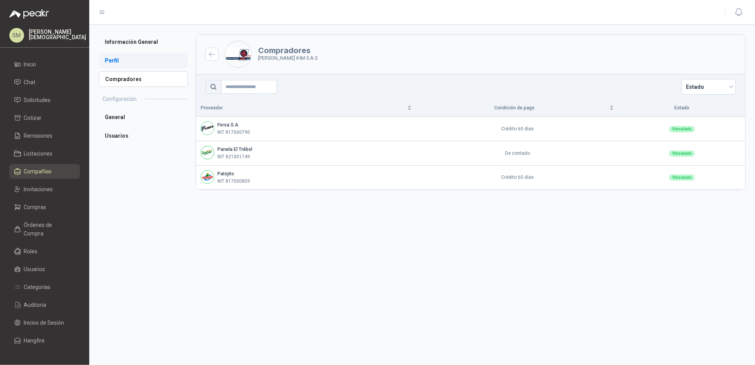
click at [128, 64] on li "Perfil" at bounding box center [143, 61] width 89 height 16
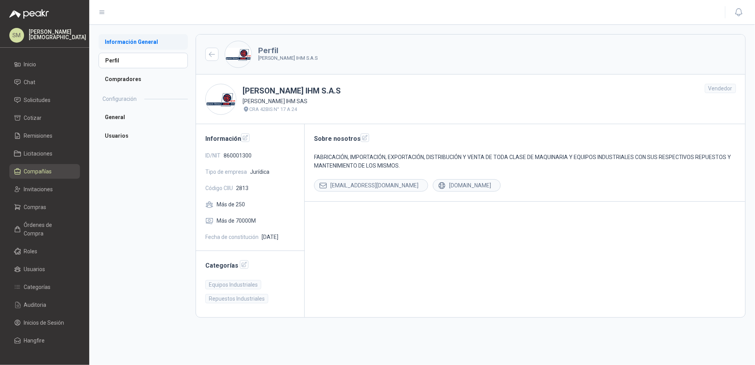
click at [128, 41] on li "Información General" at bounding box center [143, 42] width 89 height 16
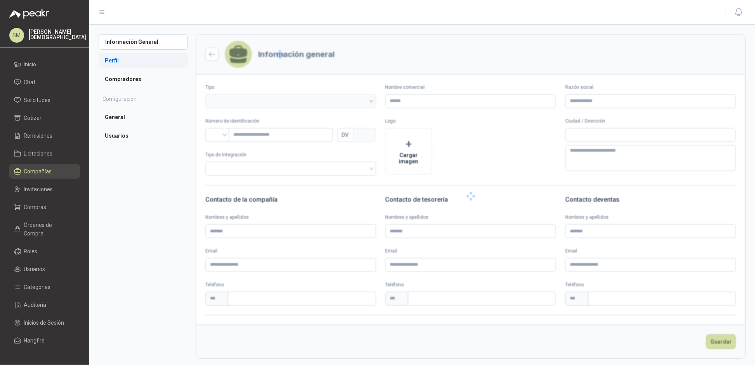
type input "**********"
type input "*********"
type input "*"
type textarea "**********"
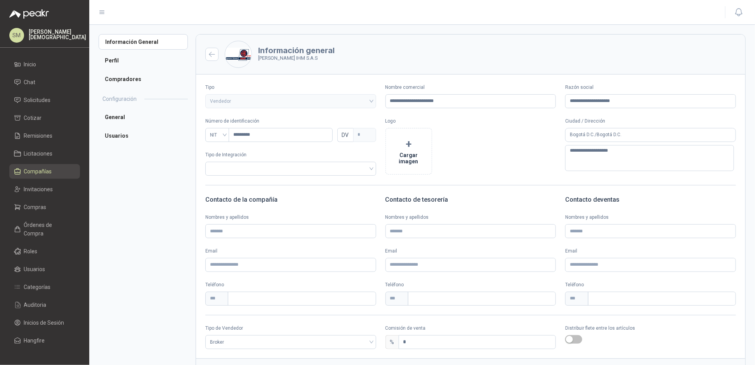
scroll to position [37, 0]
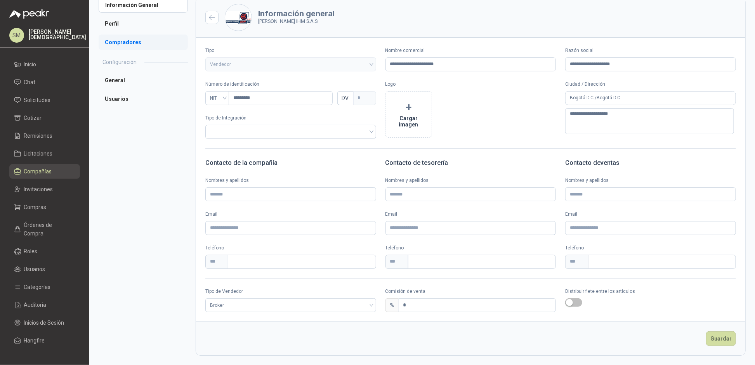
click at [129, 40] on li "Compradores" at bounding box center [143, 43] width 89 height 16
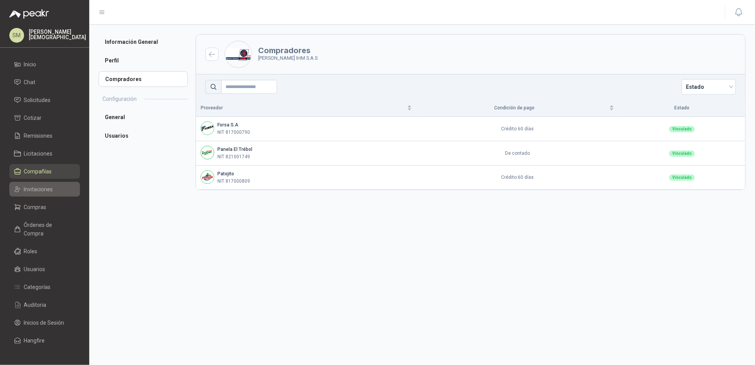
click at [47, 185] on span "Invitaciones" at bounding box center [38, 189] width 29 height 9
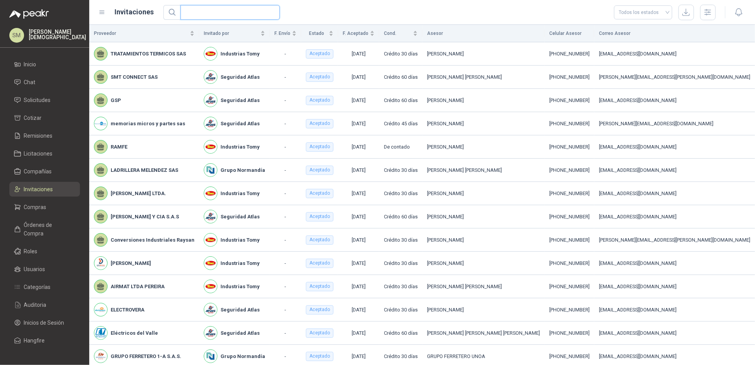
click at [236, 17] on input "text" at bounding box center [227, 12] width 84 height 14
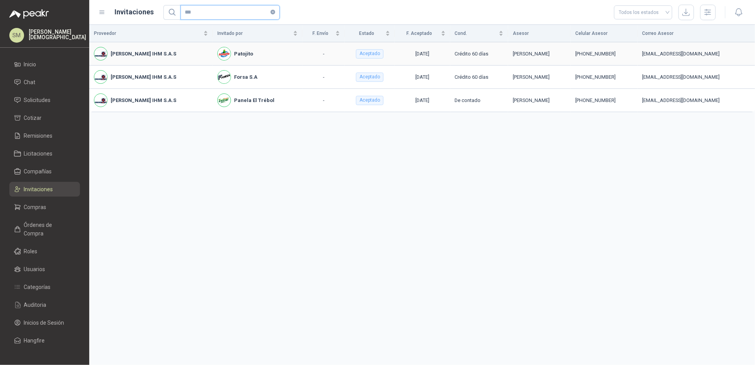
type input "***"
drag, startPoint x: 685, startPoint y: 55, endPoint x: 715, endPoint y: 59, distance: 30.1
click at [716, 59] on td "[EMAIL_ADDRESS][DOMAIN_NAME]" at bounding box center [696, 53] width 117 height 23
copy div "[EMAIL_ADDRESS][DOMAIN_NAME]"
click at [34, 64] on span "Inicio" at bounding box center [30, 64] width 12 height 9
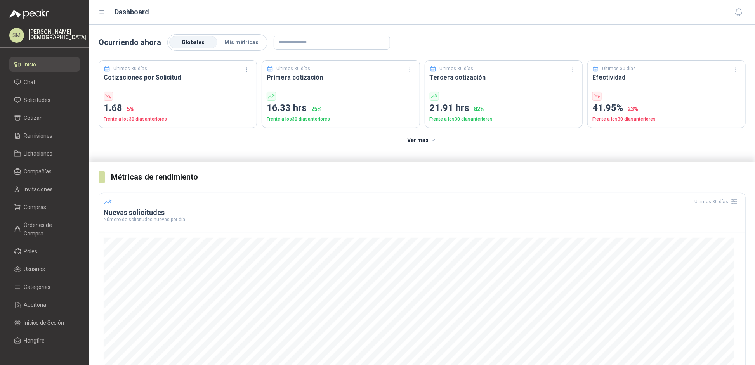
scroll to position [59, 0]
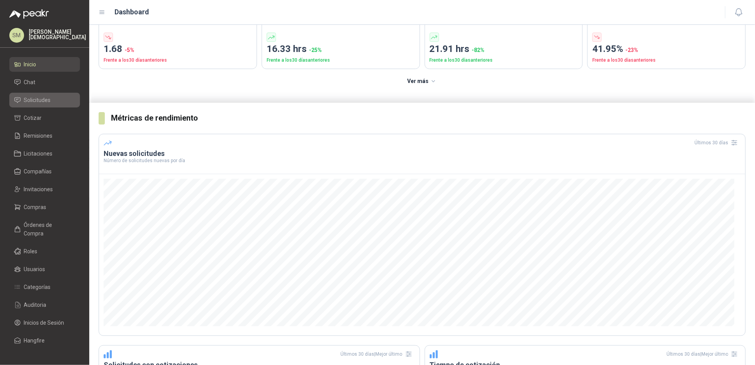
click at [47, 99] on span "Solicitudes" at bounding box center [37, 100] width 27 height 9
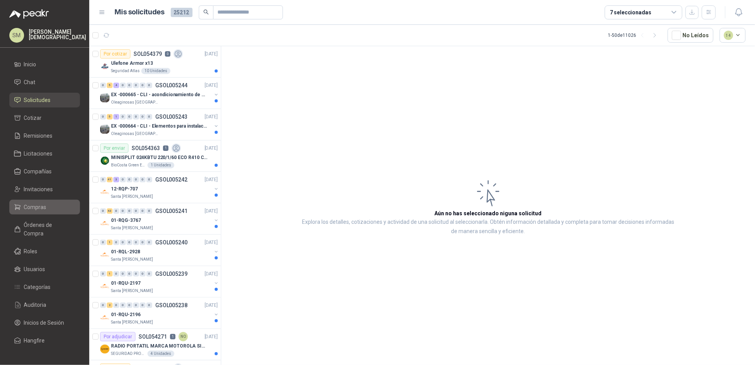
click at [48, 206] on li "Compras" at bounding box center [44, 207] width 61 height 9
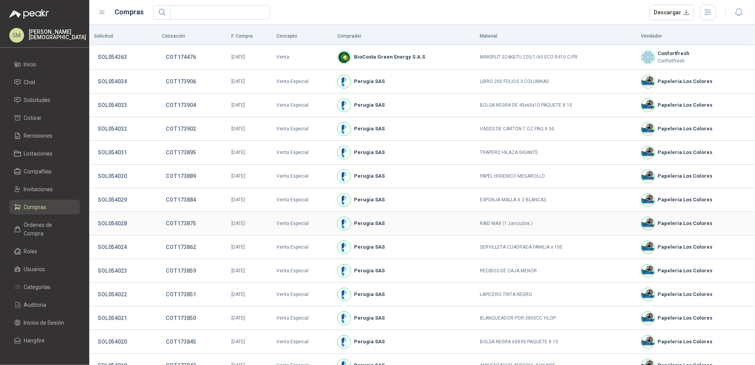
scroll to position [67, 0]
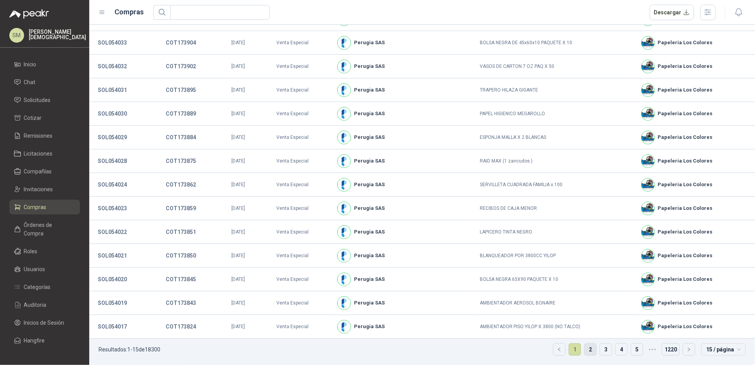
click at [585, 347] on link "2" at bounding box center [590, 350] width 12 height 12
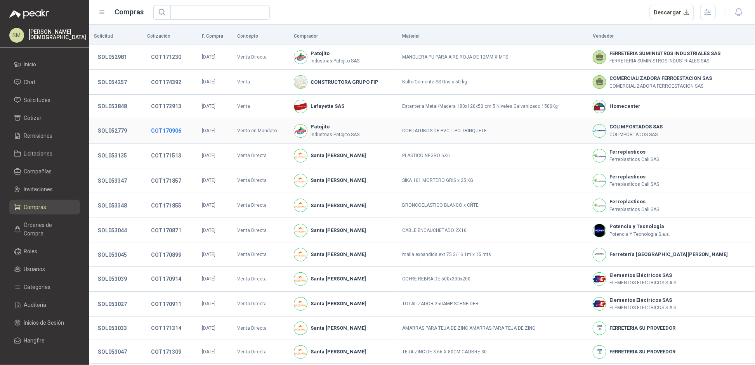
click at [159, 130] on button "COT170906" at bounding box center [166, 131] width 38 height 14
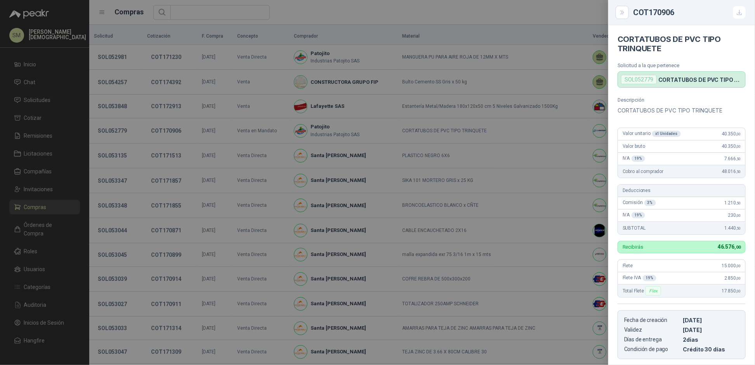
click at [170, 128] on div at bounding box center [377, 182] width 755 height 365
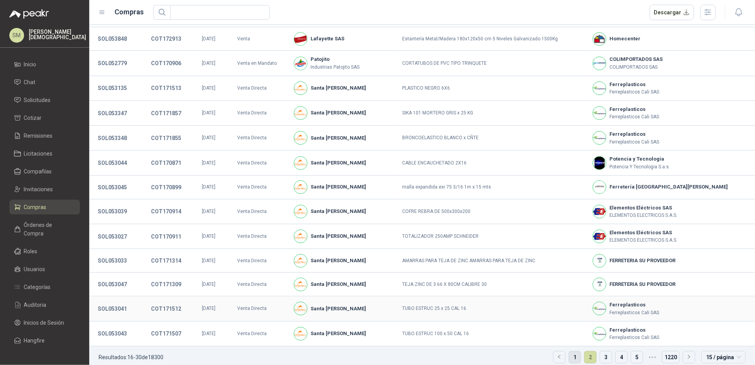
scroll to position [70, 0]
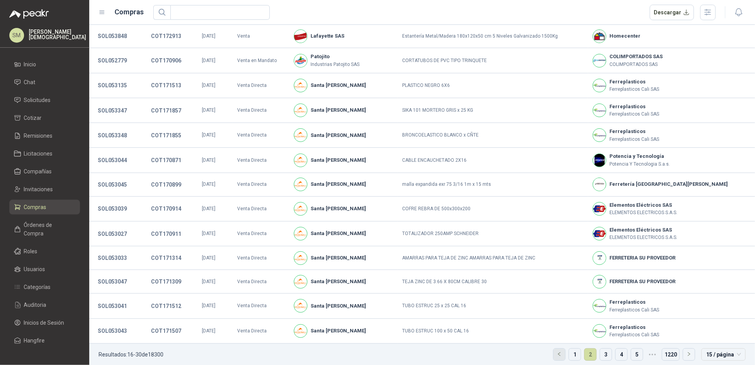
click at [557, 356] on icon "left" at bounding box center [559, 354] width 5 height 5
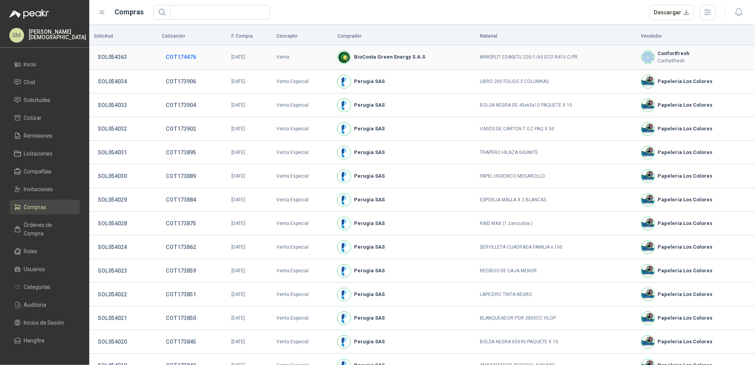
click at [180, 57] on button "COT174476" at bounding box center [181, 57] width 38 height 14
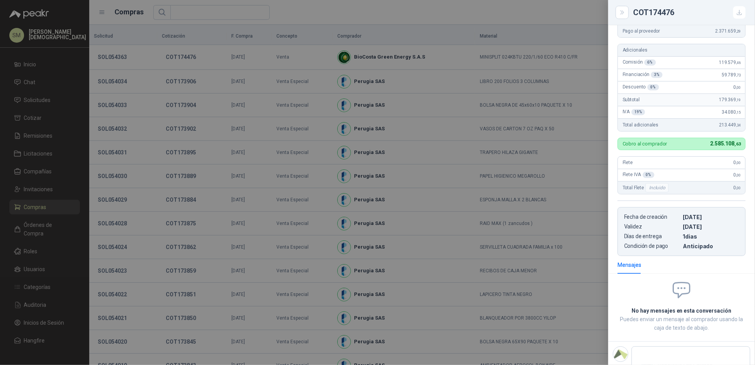
scroll to position [142, 0]
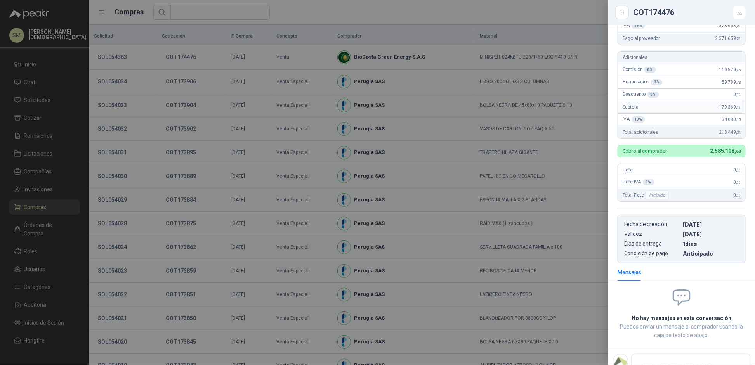
click at [502, 133] on div at bounding box center [377, 182] width 755 height 365
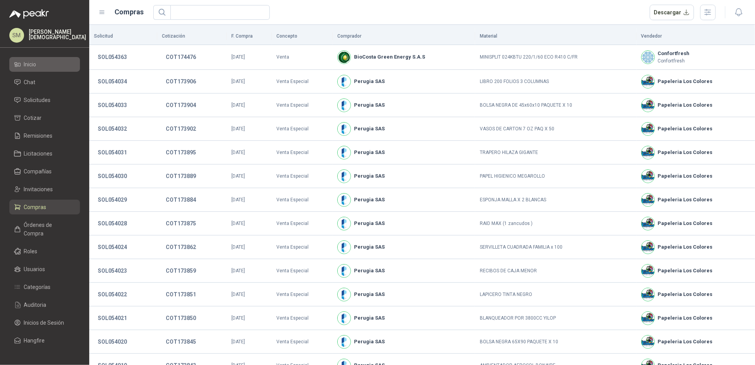
click at [40, 64] on li "Inicio" at bounding box center [44, 64] width 61 height 9
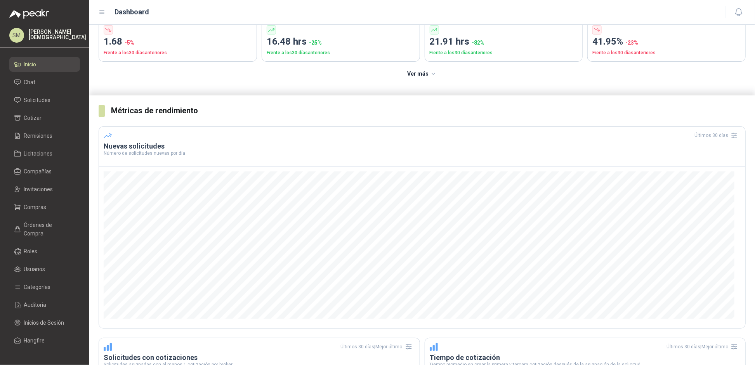
scroll to position [73, 0]
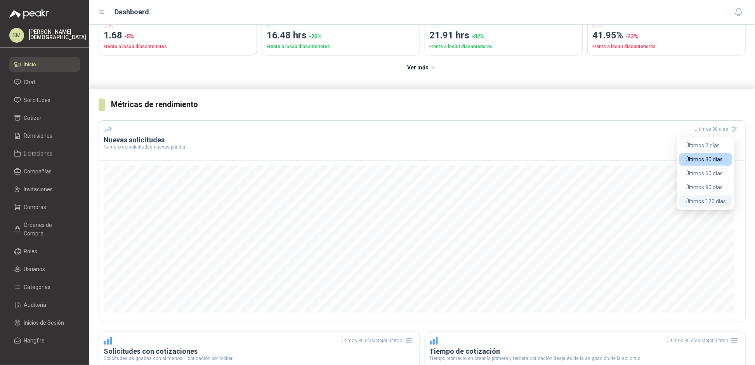
click at [704, 202] on button "Últimos 120 días" at bounding box center [705, 201] width 53 height 12
